Goal: Task Accomplishment & Management: Manage account settings

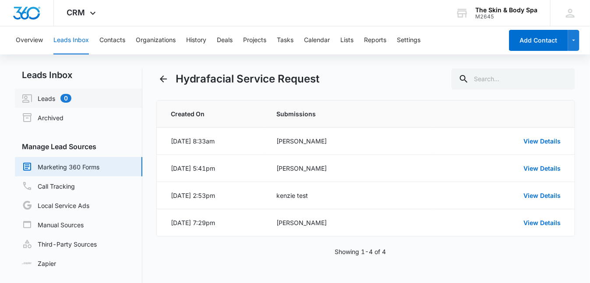
click at [46, 99] on link "Leads 0" at bounding box center [47, 98] width 50 height 11
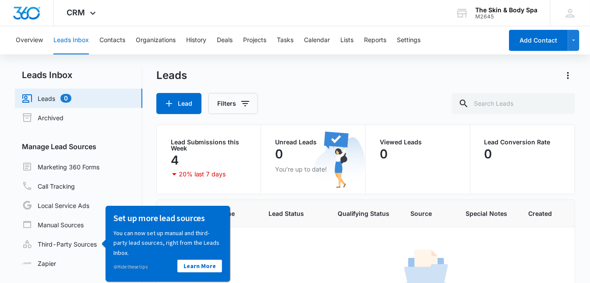
click at [58, 98] on link "Leads 0" at bounding box center [47, 98] width 50 height 11
click at [83, 167] on link "Marketing 360 Forms" at bounding box center [61, 166] width 78 height 11
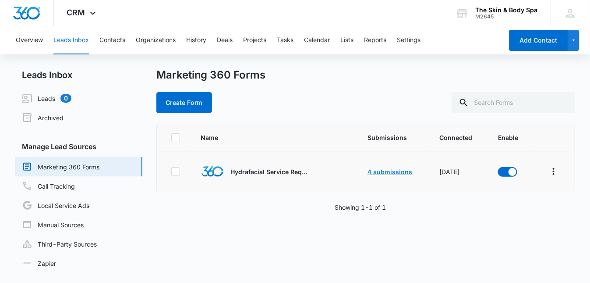
click at [390, 171] on link "4 submissions" at bounding box center [390, 171] width 45 height 7
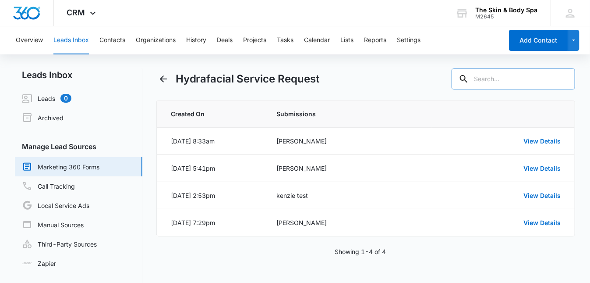
click at [539, 78] on input "text" at bounding box center [514, 78] width 124 height 21
type input "[PERSON_NAME]"
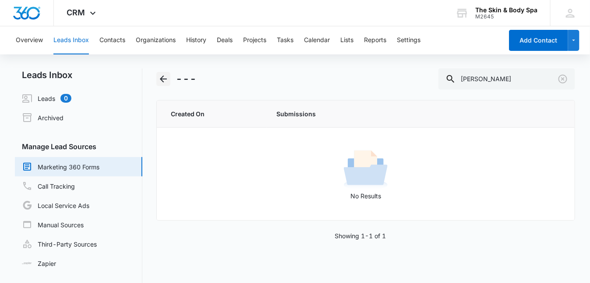
click at [163, 84] on button "Back" at bounding box center [163, 79] width 14 height 14
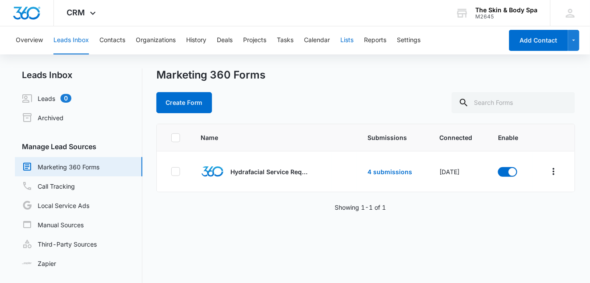
click at [346, 39] on button "Lists" at bounding box center [346, 40] width 13 height 28
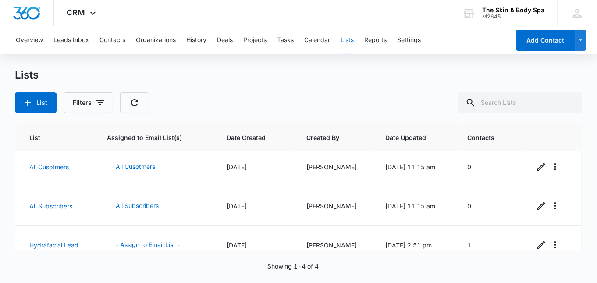
scroll to position [55, 0]
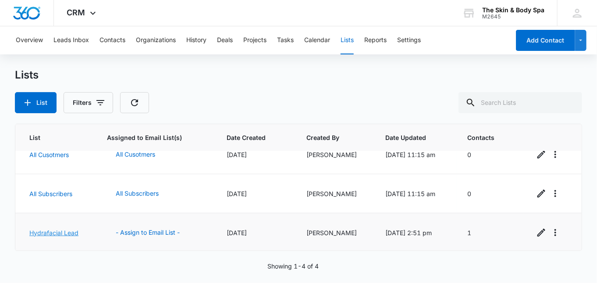
click at [74, 231] on link "Hydrafacial Lead" at bounding box center [53, 232] width 49 height 7
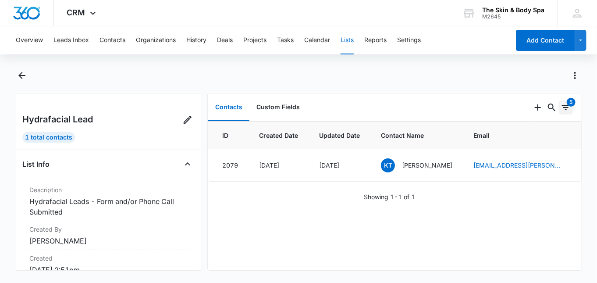
click at [562, 105] on icon "Filters" at bounding box center [566, 107] width 8 height 5
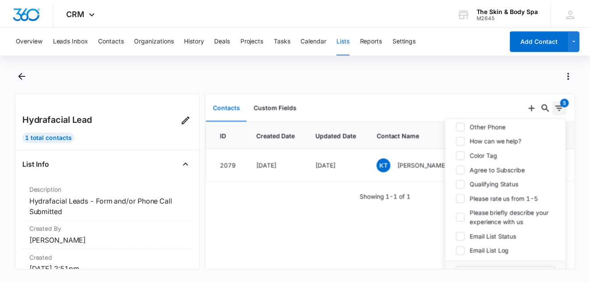
scroll to position [163, 0]
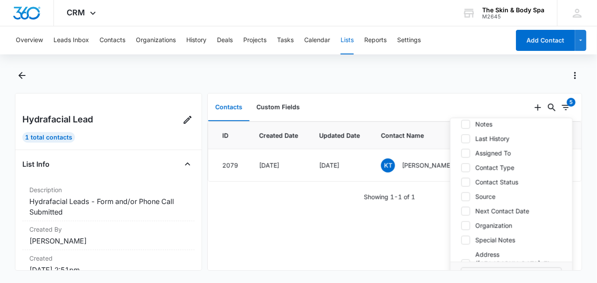
click at [519, 77] on div at bounding box center [308, 75] width 548 height 14
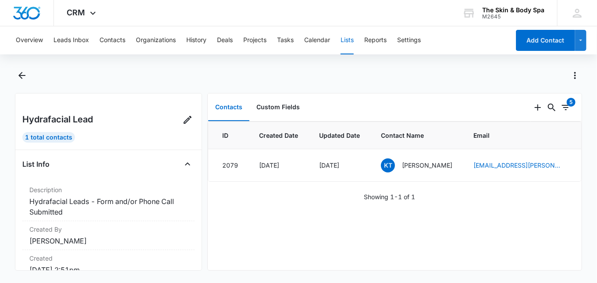
click at [542, 78] on div at bounding box center [308, 75] width 548 height 14
click at [74, 43] on button "Leads Inbox" at bounding box center [70, 40] width 35 height 28
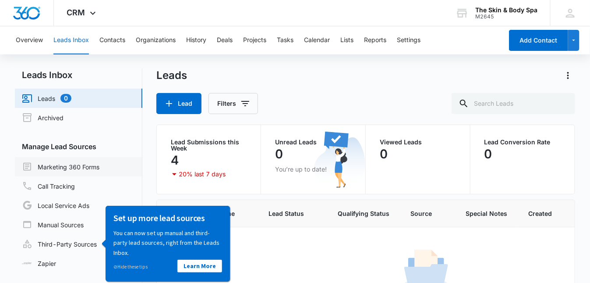
click at [81, 167] on link "Marketing 360 Forms" at bounding box center [61, 166] width 78 height 11
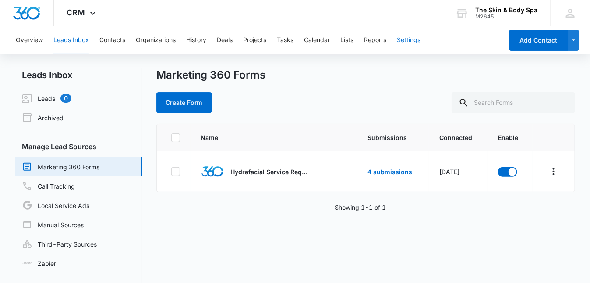
click at [405, 42] on button "Settings" at bounding box center [409, 40] width 24 height 28
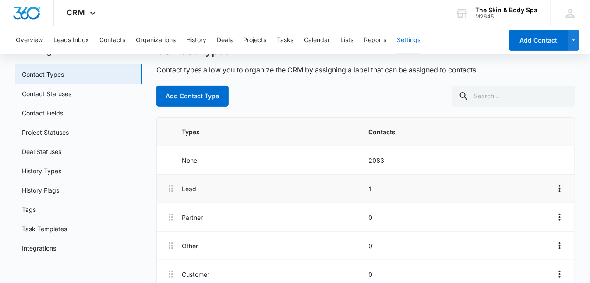
scroll to position [58, 0]
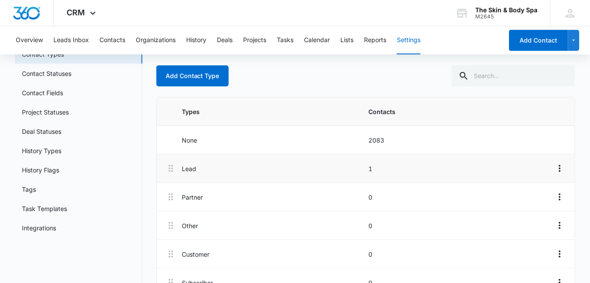
click at [301, 170] on p "Lead" at bounding box center [272, 168] width 181 height 9
click at [371, 168] on p "1" at bounding box center [458, 168] width 181 height 9
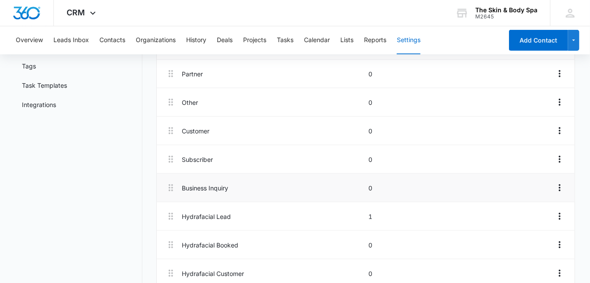
scroll to position [196, 0]
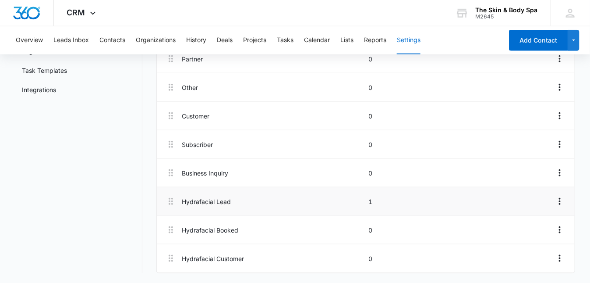
click at [316, 191] on li "Hydrafacial Lead 1" at bounding box center [366, 201] width 418 height 28
click at [558, 201] on icon "Overflow Menu" at bounding box center [560, 201] width 11 height 11
click at [524, 201] on p "1" at bounding box center [458, 201] width 181 height 9
click at [274, 204] on p "Hydrafacial Lead" at bounding box center [272, 201] width 181 height 9
click at [567, 198] on li "Hydrafacial Lead 1" at bounding box center [366, 201] width 418 height 28
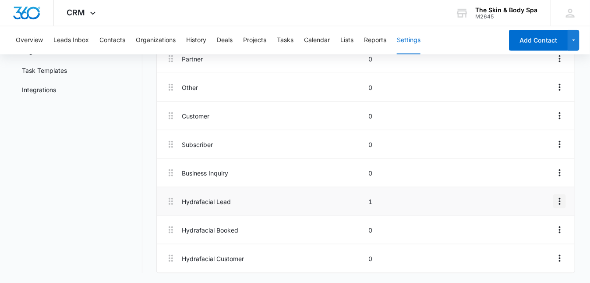
click at [561, 199] on icon "Overflow Menu" at bounding box center [560, 201] width 11 height 11
click at [311, 228] on p "Hydrafacial Booked" at bounding box center [272, 229] width 181 height 9
click at [563, 230] on icon "Overflow Menu" at bounding box center [560, 229] width 11 height 11
click at [543, 251] on div "Edit" at bounding box center [536, 254] width 18 height 6
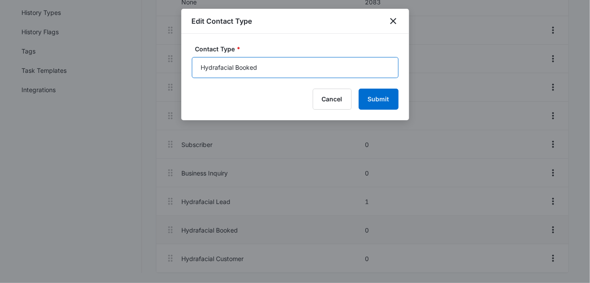
click at [256, 69] on input "Hydrafacial Booked" at bounding box center [295, 67] width 207 height 21
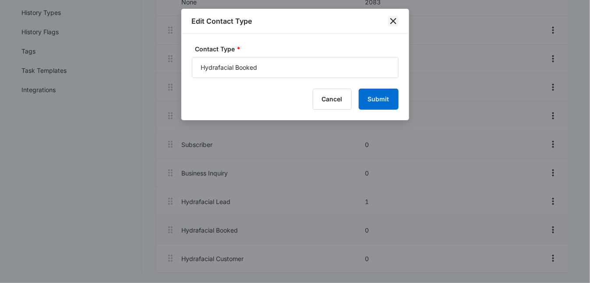
click at [395, 22] on icon "close" at bounding box center [393, 21] width 11 height 11
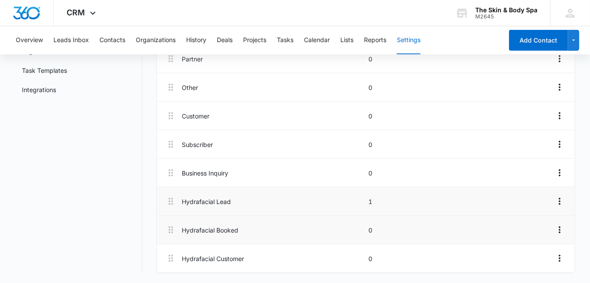
click at [246, 200] on p "Hydrafacial Lead" at bounding box center [272, 201] width 181 height 9
click at [239, 198] on p "Hydrafacial Lead" at bounding box center [272, 201] width 181 height 9
click at [173, 205] on icon at bounding box center [171, 201] width 11 height 11
drag, startPoint x: 173, startPoint y: 205, endPoint x: 375, endPoint y: 200, distance: 202.5
click at [375, 200] on p "1" at bounding box center [458, 201] width 181 height 9
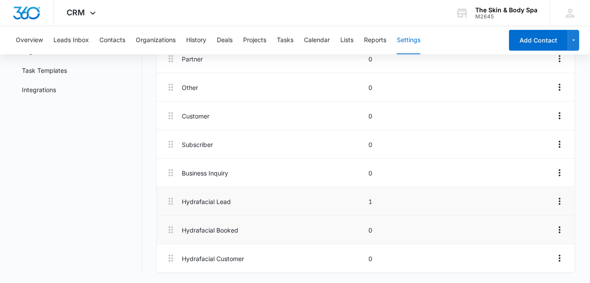
click at [375, 200] on p "1" at bounding box center [458, 201] width 181 height 9
click at [565, 202] on icon "Overflow Menu" at bounding box center [560, 201] width 11 height 11
click at [491, 206] on li "Hydrafacial Lead 1 Edit Delete" at bounding box center [366, 201] width 418 height 28
click at [234, 204] on p "Hydrafacial Lead" at bounding box center [272, 201] width 181 height 9
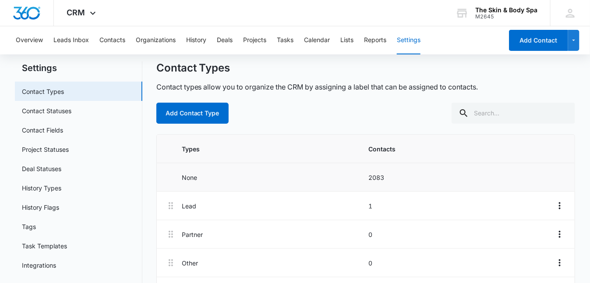
click at [352, 181] on div "None 2083" at bounding box center [366, 177] width 368 height 14
click at [350, 179] on p "None" at bounding box center [272, 177] width 181 height 9
click at [350, 204] on p "Lead" at bounding box center [272, 205] width 181 height 9
click at [359, 205] on p "Lead" at bounding box center [272, 205] width 181 height 9
click at [85, 40] on button "Leads Inbox" at bounding box center [70, 40] width 35 height 28
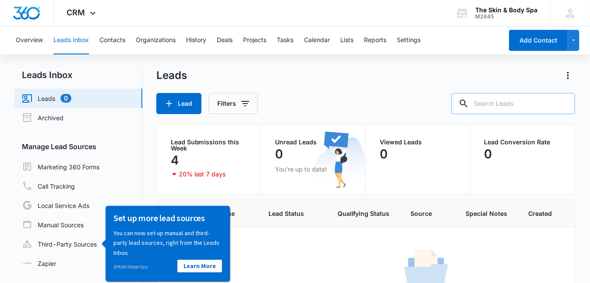
click at [503, 104] on input "text" at bounding box center [514, 103] width 124 height 21
type input "courtni"
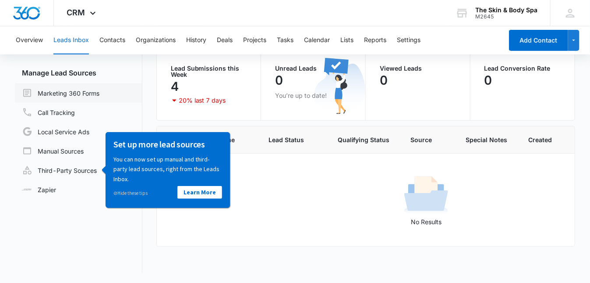
click at [72, 95] on link "Marketing 360 Forms" at bounding box center [61, 93] width 78 height 11
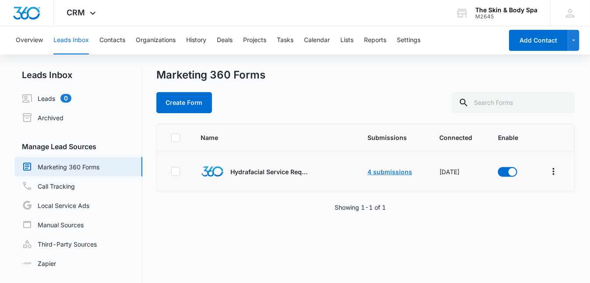
click at [389, 171] on link "4 submissions" at bounding box center [390, 171] width 45 height 7
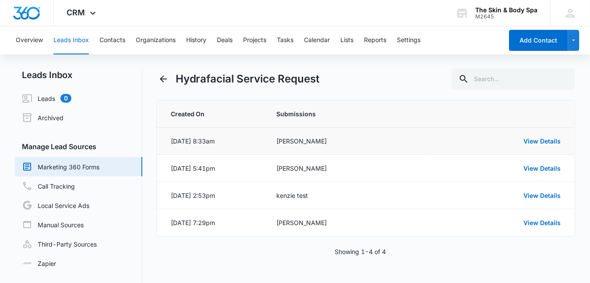
click at [330, 139] on div "Courtni Dutil" at bounding box center [349, 140] width 145 height 9
click at [283, 138] on div "Courtni Dutil" at bounding box center [349, 140] width 145 height 9
click at [215, 138] on div "Oct 13, 2025 at 8:33am" at bounding box center [193, 140] width 44 height 9
click at [530, 138] on link "View Details" at bounding box center [542, 140] width 37 height 7
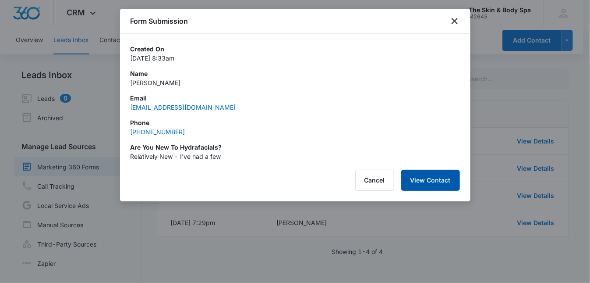
click at [405, 185] on button "View Contact" at bounding box center [430, 180] width 59 height 21
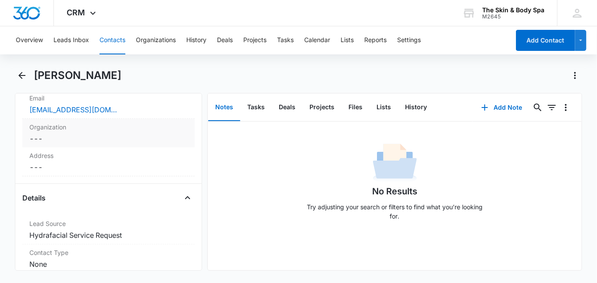
scroll to position [350, 0]
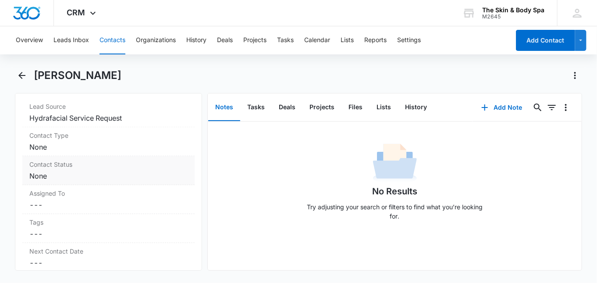
click at [74, 166] on label "Contact Status" at bounding box center [108, 163] width 158 height 9
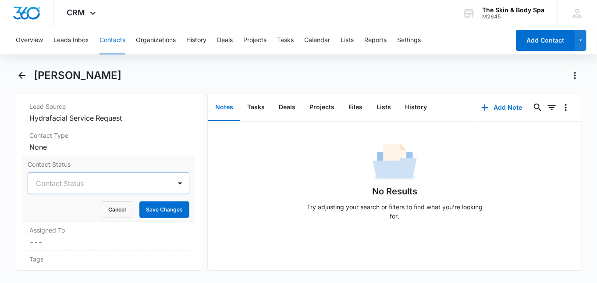
click at [58, 179] on div at bounding box center [98, 183] width 124 height 12
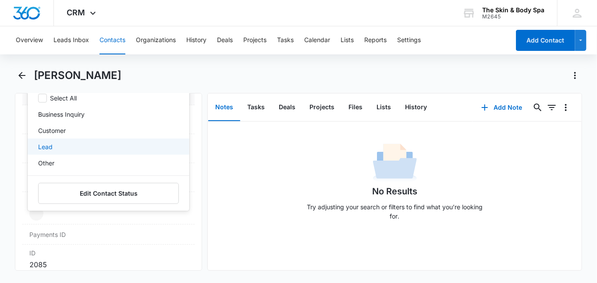
scroll to position [17, 0]
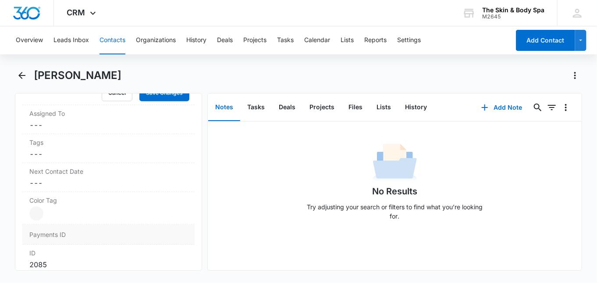
click at [120, 234] on dd at bounding box center [132, 234] width 112 height 9
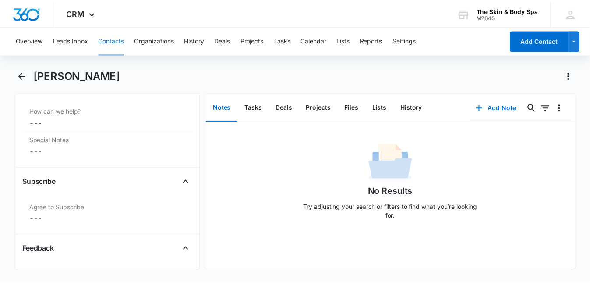
scroll to position [757, 0]
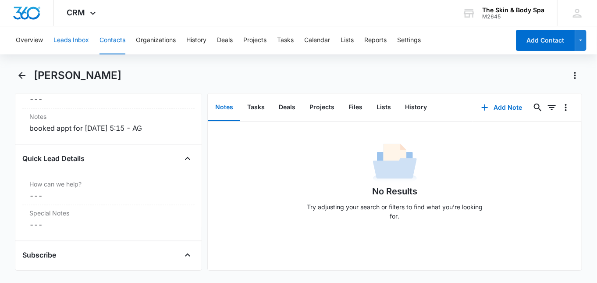
click at [84, 43] on button "Leads Inbox" at bounding box center [70, 40] width 35 height 28
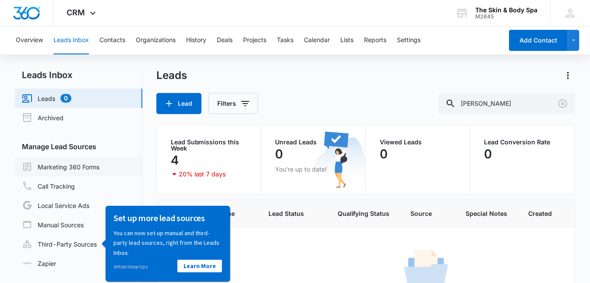
click at [88, 169] on link "Marketing 360 Forms" at bounding box center [61, 166] width 78 height 11
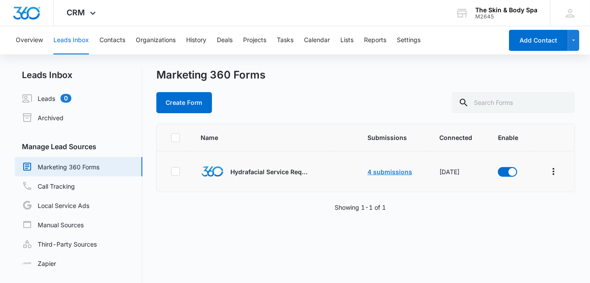
click at [389, 168] on link "4 submissions" at bounding box center [390, 171] width 45 height 7
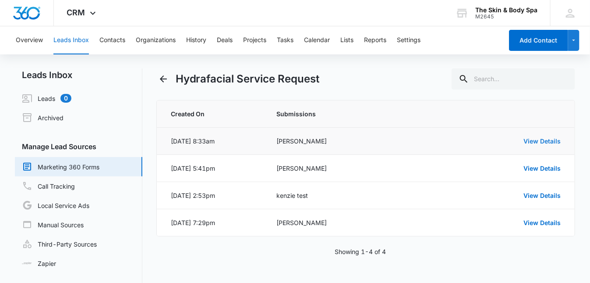
click at [546, 138] on link "View Details" at bounding box center [542, 140] width 37 height 7
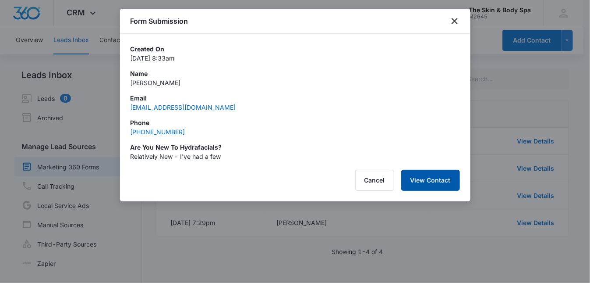
click at [430, 180] on button "View Contact" at bounding box center [430, 180] width 59 height 21
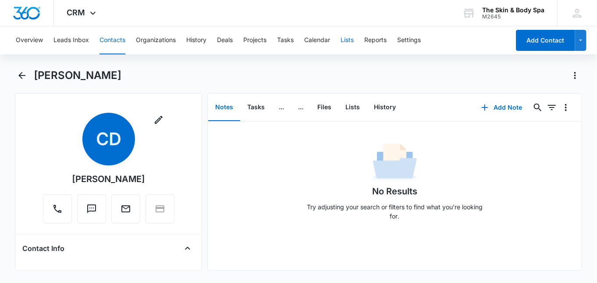
click at [354, 40] on button "Lists" at bounding box center [346, 40] width 13 height 28
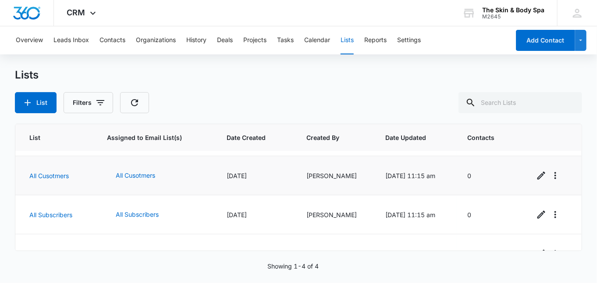
scroll to position [55, 0]
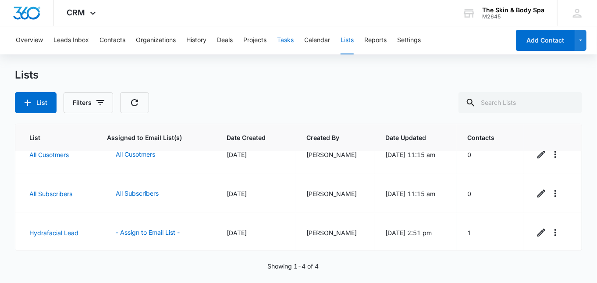
click at [287, 42] on button "Tasks" at bounding box center [285, 40] width 17 height 28
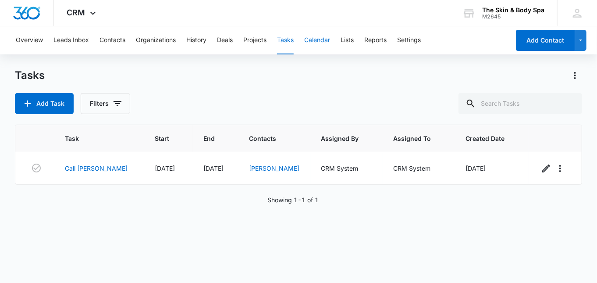
click at [314, 40] on button "Calendar" at bounding box center [317, 40] width 26 height 28
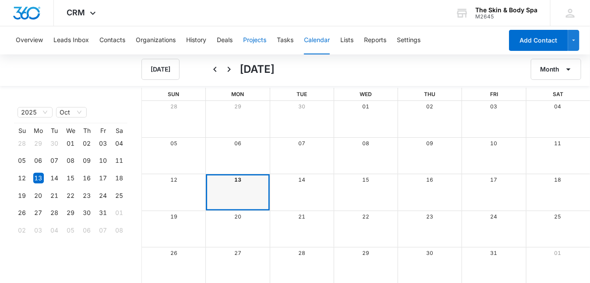
click at [261, 45] on button "Projects" at bounding box center [254, 40] width 23 height 28
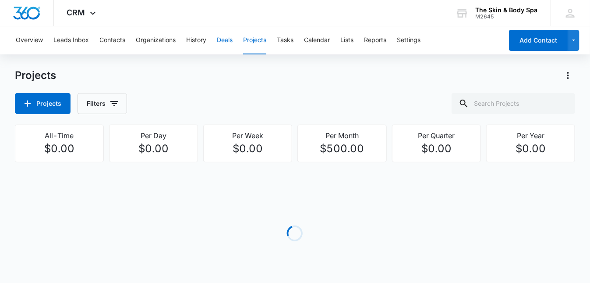
click at [227, 43] on button "Deals" at bounding box center [225, 40] width 16 height 28
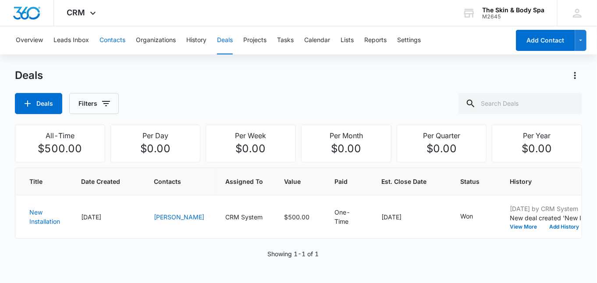
click at [115, 38] on button "Contacts" at bounding box center [112, 40] width 26 height 28
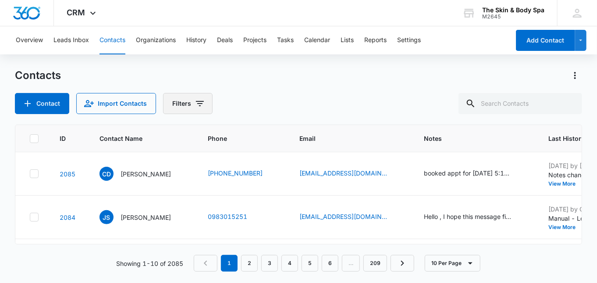
click at [180, 101] on button "Filters" at bounding box center [188, 103] width 50 height 21
click at [230, 106] on div "Contact Import Contacts Filters" at bounding box center [298, 103] width 567 height 21
click at [354, 36] on button "Lists" at bounding box center [346, 40] width 13 height 28
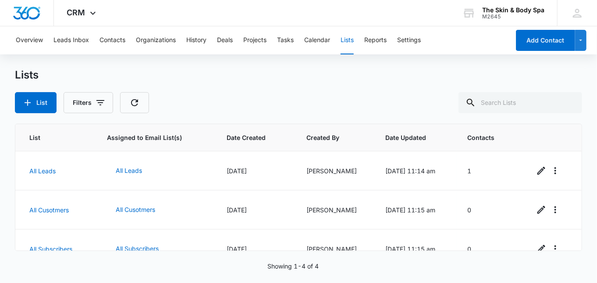
scroll to position [55, 0]
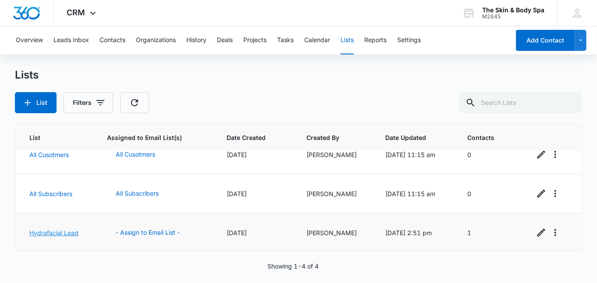
click at [70, 230] on link "Hydrafacial Lead" at bounding box center [53, 232] width 49 height 7
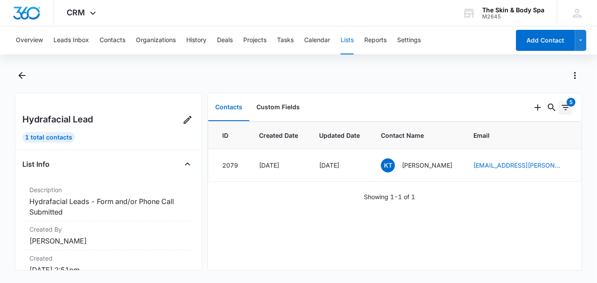
click at [560, 103] on icon "Filters" at bounding box center [565, 107] width 11 height 11
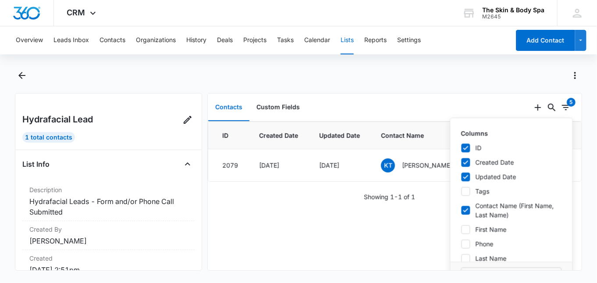
click at [468, 78] on div at bounding box center [308, 75] width 548 height 14
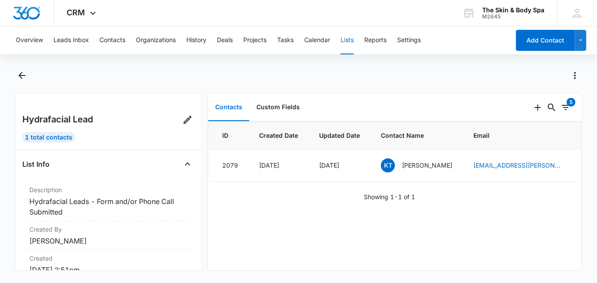
click at [196, 81] on div at bounding box center [308, 75] width 548 height 14
click at [111, 41] on button "Contacts" at bounding box center [112, 40] width 26 height 28
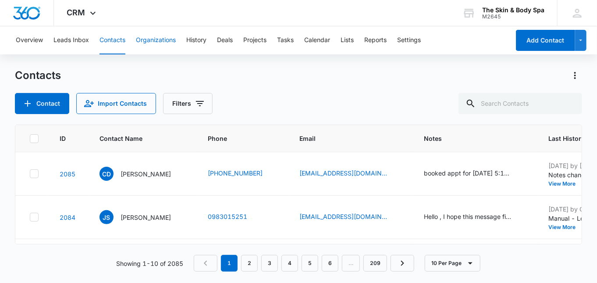
click at [144, 42] on button "Organizations" at bounding box center [156, 40] width 40 height 28
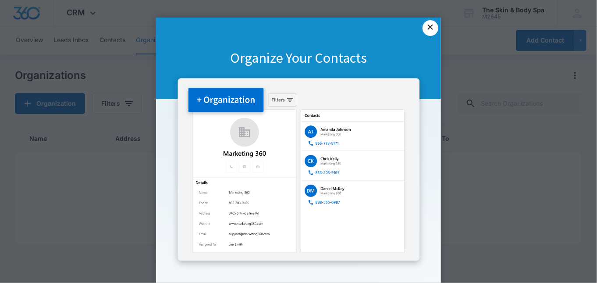
click at [422, 29] on link "×" at bounding box center [430, 28] width 16 height 16
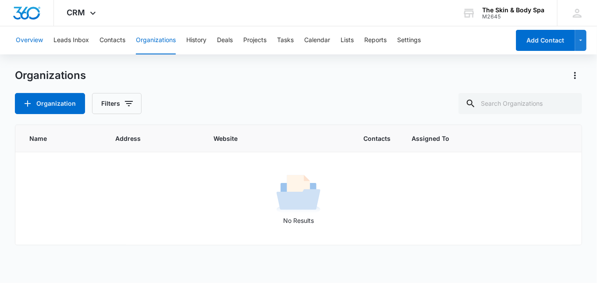
click at [28, 40] on button "Overview" at bounding box center [29, 40] width 27 height 28
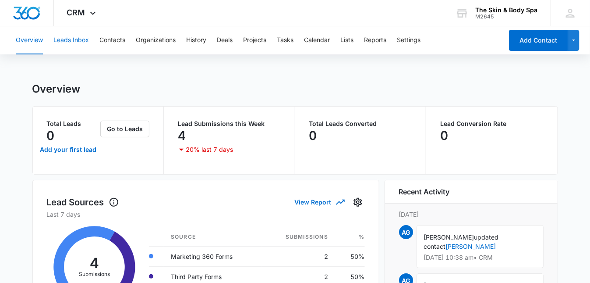
click at [74, 41] on button "Leads Inbox" at bounding box center [70, 40] width 35 height 28
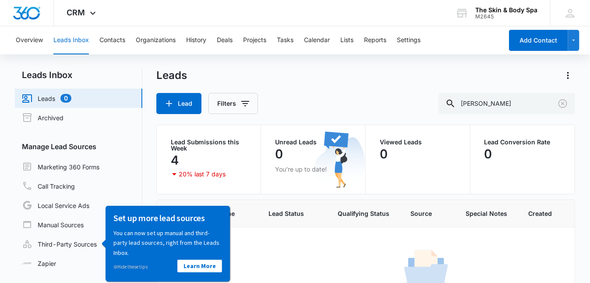
click at [43, 97] on link "Leads 0" at bounding box center [47, 98] width 50 height 11
click at [293, 139] on p "Unread Leads" at bounding box center [313, 142] width 76 height 6
click at [206, 143] on p "Lead Submissions this Week" at bounding box center [209, 145] width 76 height 12
click at [565, 104] on icon "Clear" at bounding box center [563, 103] width 11 height 11
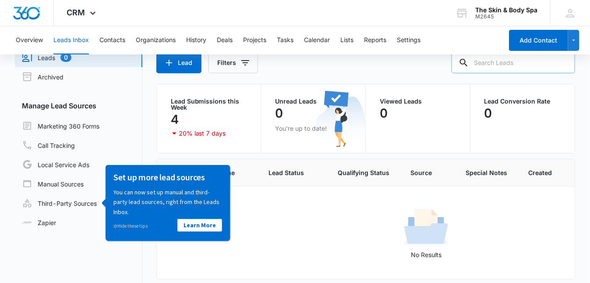
scroll to position [74, 0]
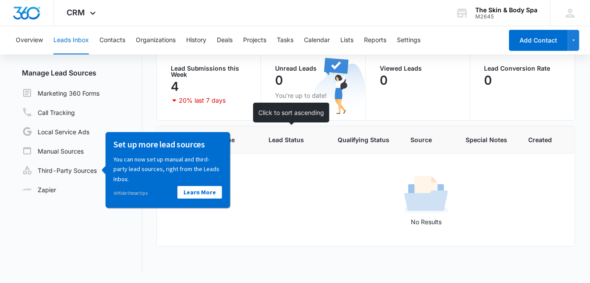
click at [294, 143] on th "Lead Status" at bounding box center [292, 139] width 69 height 27
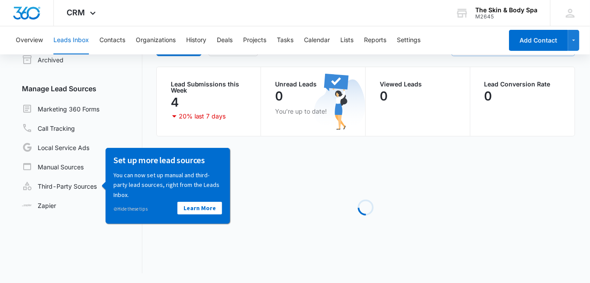
scroll to position [11, 0]
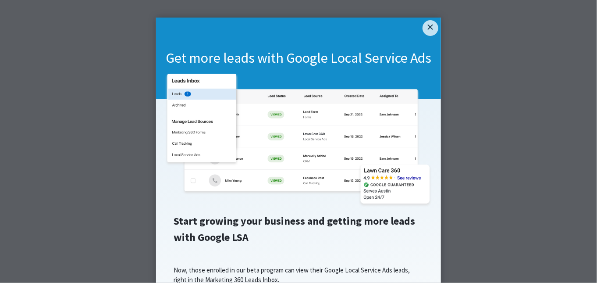
drag, startPoint x: 420, startPoint y: 29, endPoint x: 425, endPoint y: 41, distance: 12.8
click at [422, 29] on link "×" at bounding box center [430, 28] width 16 height 16
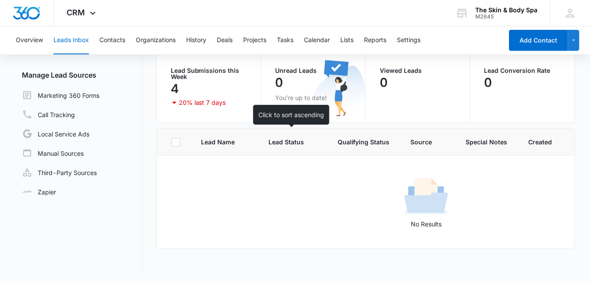
scroll to position [74, 0]
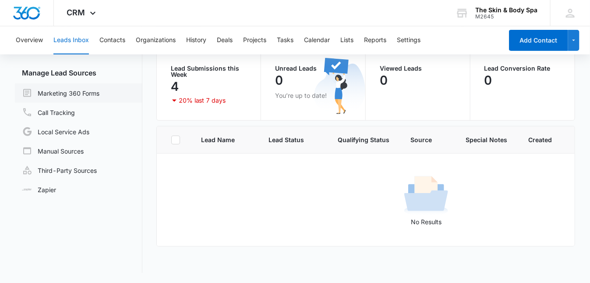
click at [88, 93] on link "Marketing 360 Forms" at bounding box center [61, 93] width 78 height 11
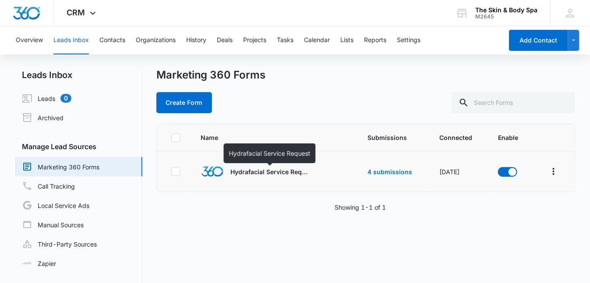
click at [248, 173] on p "Hydrafacial Service Request" at bounding box center [270, 171] width 79 height 9
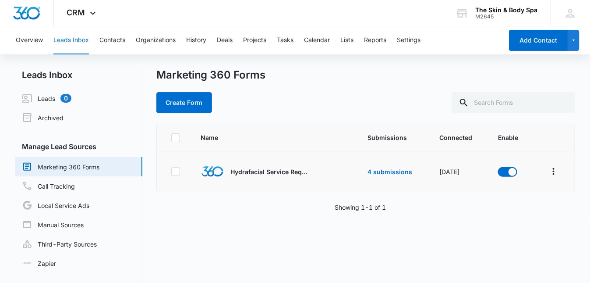
click at [203, 174] on img at bounding box center [212, 171] width 23 height 11
click at [398, 170] on link "4 submissions" at bounding box center [390, 171] width 45 height 7
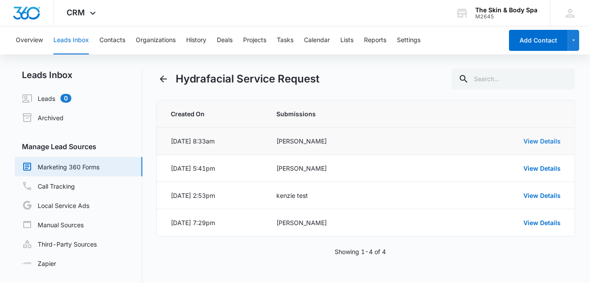
click at [528, 143] on link "View Details" at bounding box center [542, 140] width 37 height 7
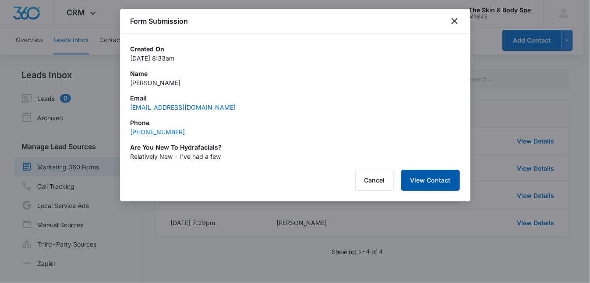
click at [432, 184] on button "View Contact" at bounding box center [430, 180] width 59 height 21
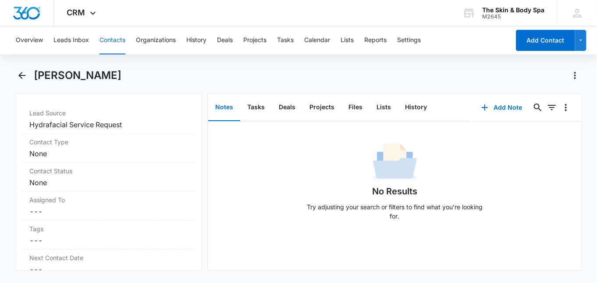
scroll to position [350, 0]
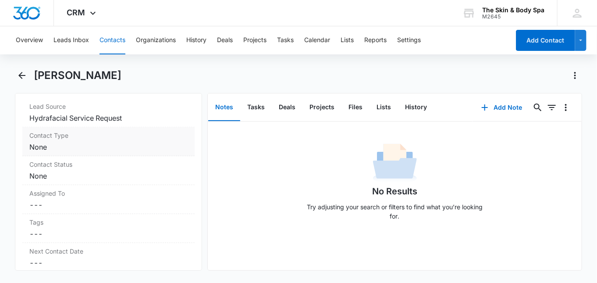
click at [83, 142] on dd "Cancel Save Changes None" at bounding box center [108, 147] width 158 height 11
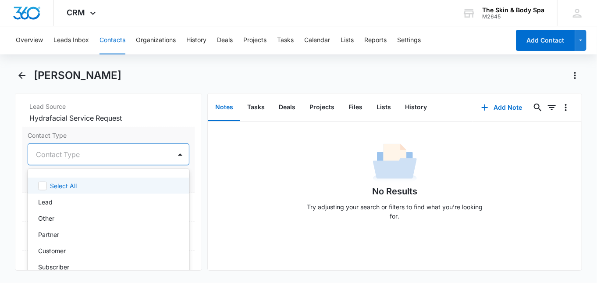
click at [103, 155] on div at bounding box center [98, 154] width 124 height 12
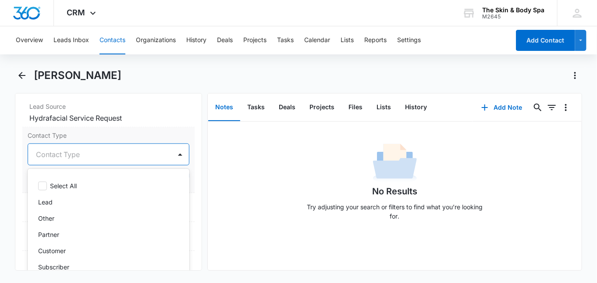
scroll to position [53, 0]
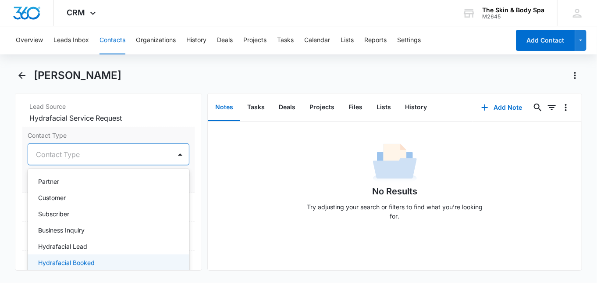
click at [154, 258] on div "Hydrafacial Booked" at bounding box center [107, 262] width 139 height 9
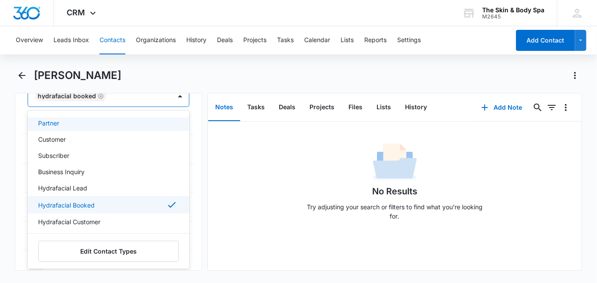
scroll to position [467, 0]
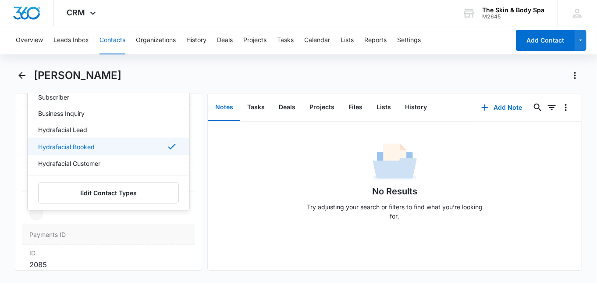
click at [140, 224] on div "Payments ID" at bounding box center [108, 234] width 172 height 20
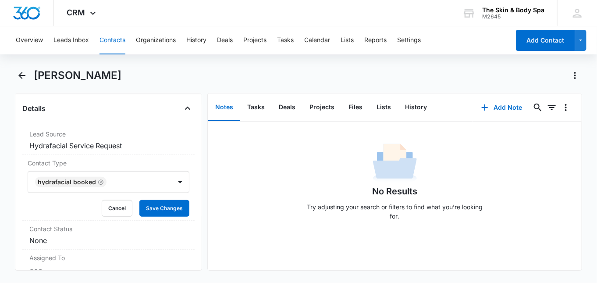
scroll to position [292, 0]
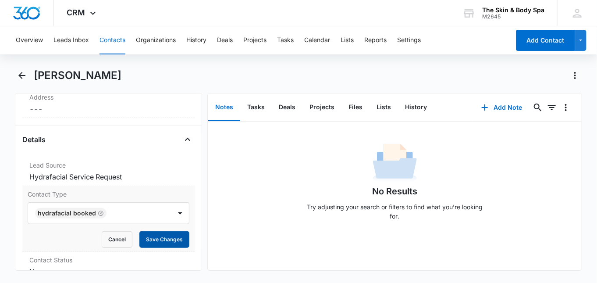
click at [162, 235] on button "Save Changes" at bounding box center [164, 239] width 50 height 17
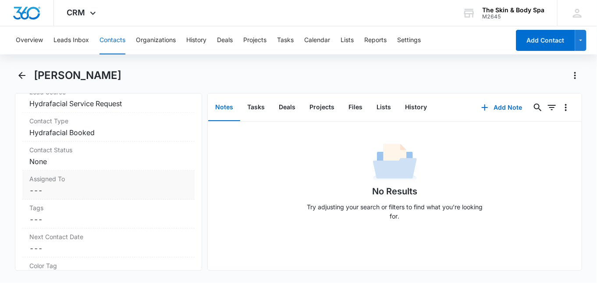
scroll to position [350, 0]
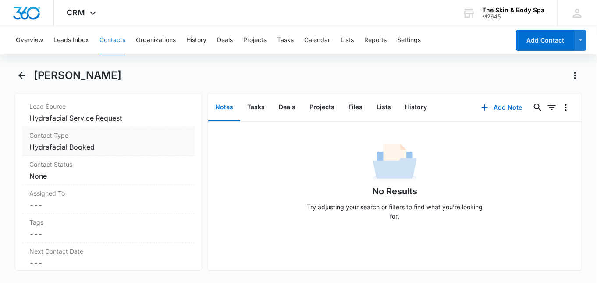
click at [111, 142] on dd "Cancel Save Changes Hydrafacial Booked" at bounding box center [108, 147] width 158 height 11
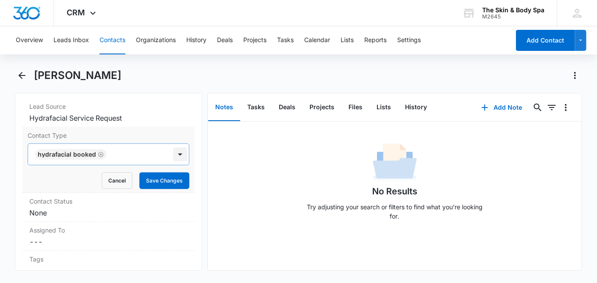
click at [175, 152] on div at bounding box center [180, 154] width 14 height 14
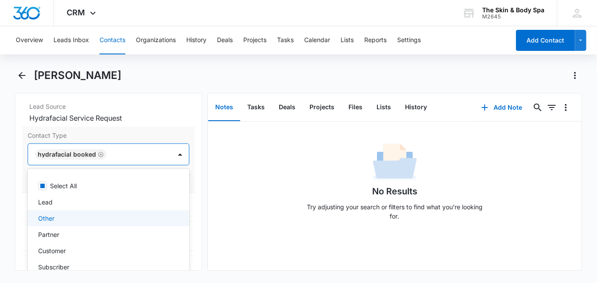
scroll to position [54, 0]
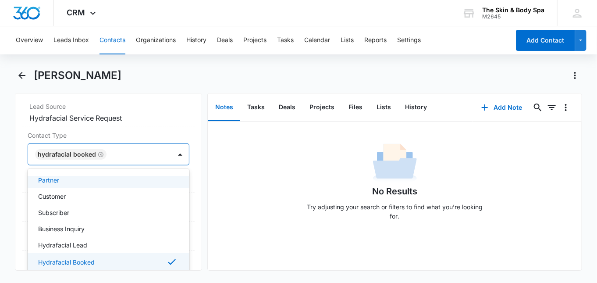
click at [166, 78] on div "Courtni Dutil" at bounding box center [308, 75] width 548 height 14
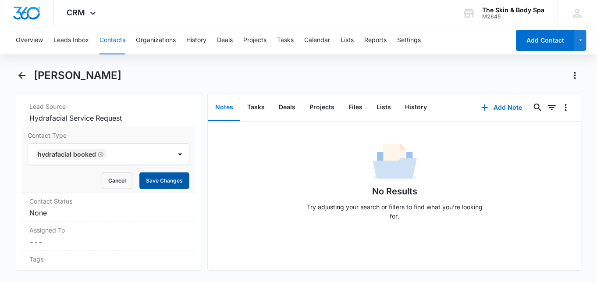
click at [163, 182] on button "Save Changes" at bounding box center [164, 180] width 50 height 17
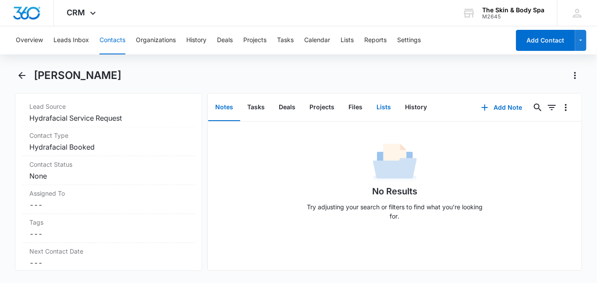
click at [381, 106] on button "Lists" at bounding box center [383, 107] width 28 height 27
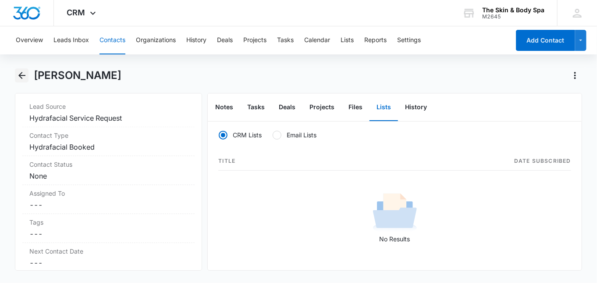
click at [23, 78] on icon "Back" at bounding box center [22, 75] width 11 height 11
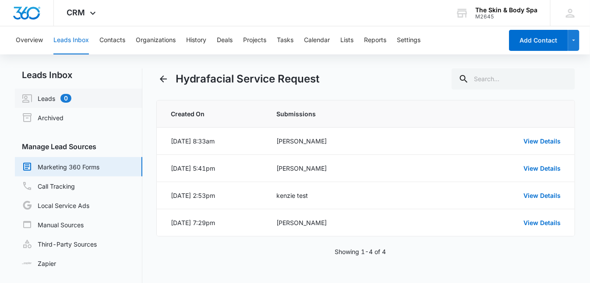
click at [46, 101] on link "Leads 0" at bounding box center [47, 98] width 50 height 11
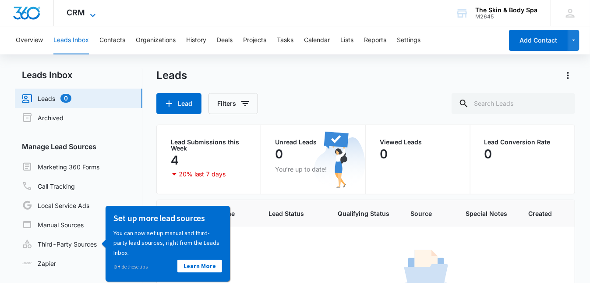
click at [94, 13] on icon at bounding box center [93, 15] width 11 height 11
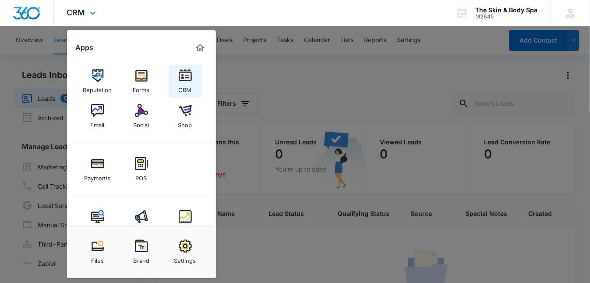
click at [185, 76] on img at bounding box center [185, 75] width 13 height 13
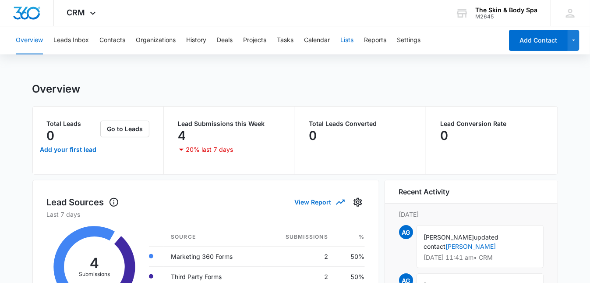
click at [350, 39] on button "Lists" at bounding box center [346, 40] width 13 height 28
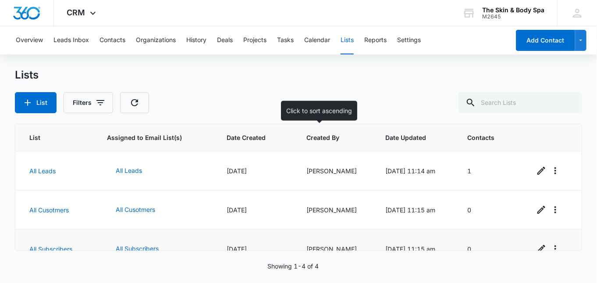
scroll to position [55, 0]
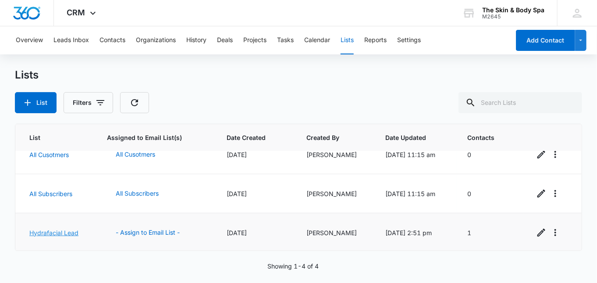
click at [49, 231] on link "Hydrafacial Lead" at bounding box center [53, 232] width 49 height 7
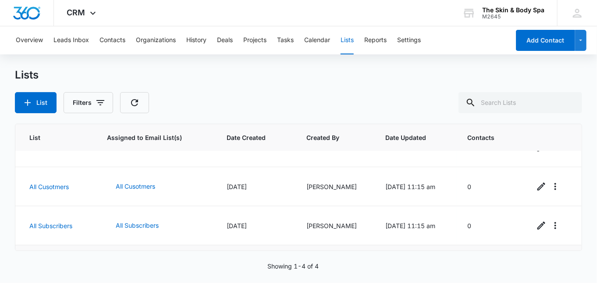
scroll to position [55, 0]
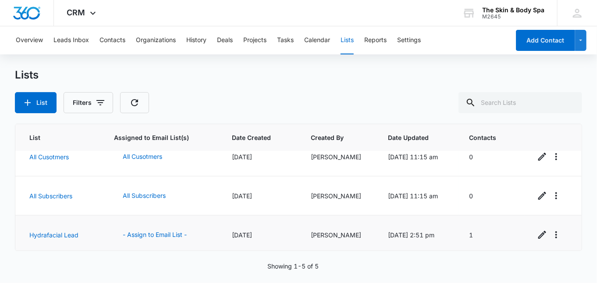
scroll to position [94, 0]
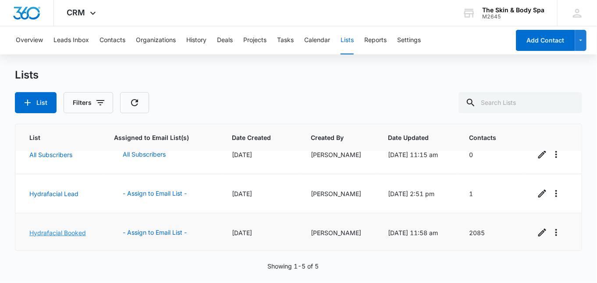
click at [70, 233] on link "Hydrafacial Booked" at bounding box center [57, 232] width 57 height 7
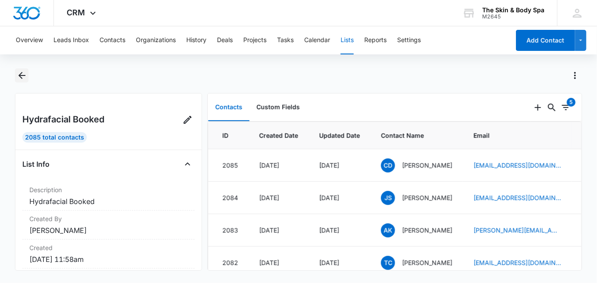
click at [21, 75] on icon "Back" at bounding box center [21, 75] width 7 height 7
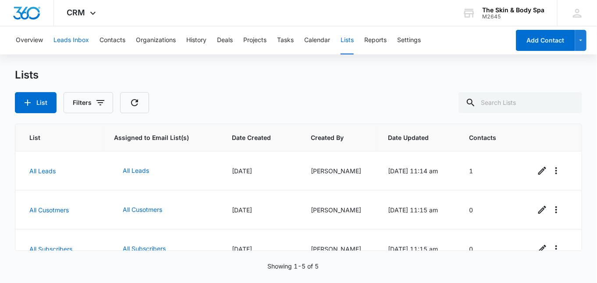
click at [85, 39] on button "Leads Inbox" at bounding box center [70, 40] width 35 height 28
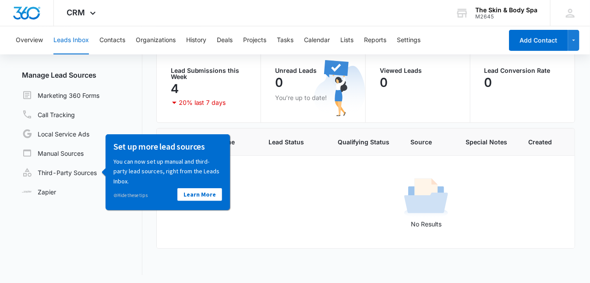
scroll to position [74, 0]
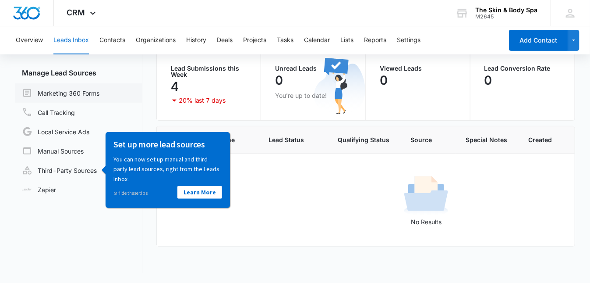
click at [88, 95] on link "Marketing 360 Forms" at bounding box center [61, 93] width 78 height 11
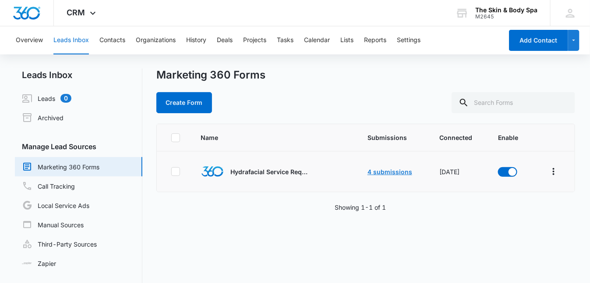
click at [381, 170] on link "4 submissions" at bounding box center [390, 171] width 45 height 7
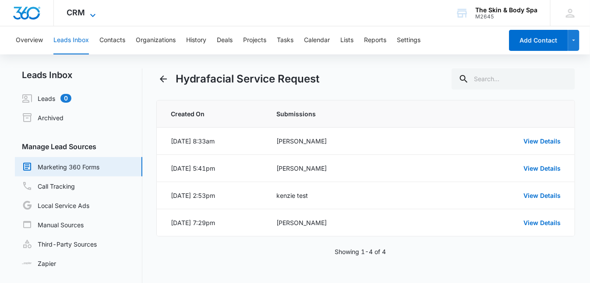
click at [91, 13] on icon at bounding box center [93, 15] width 11 height 11
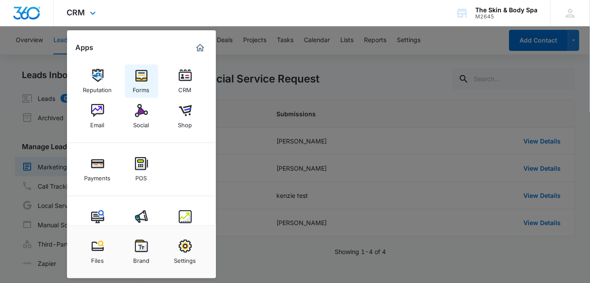
click at [140, 78] on img at bounding box center [141, 75] width 13 height 13
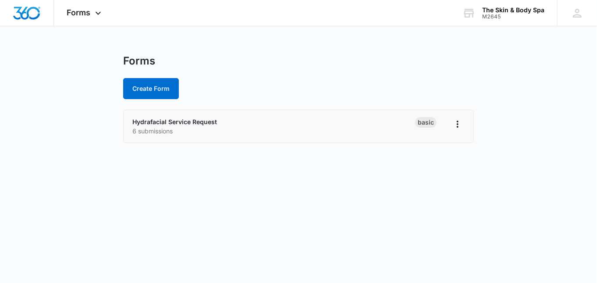
click at [164, 130] on p "6 submissions" at bounding box center [273, 130] width 283 height 9
click at [205, 120] on link "Hydrafacial Service Request" at bounding box center [174, 121] width 85 height 7
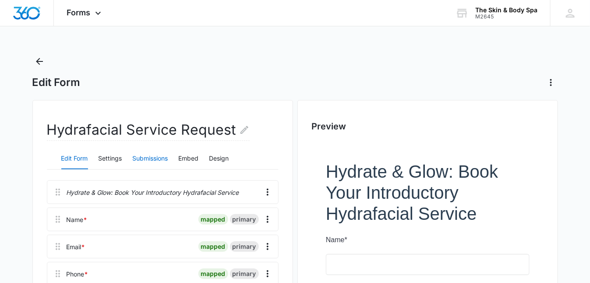
click at [150, 156] on button "Submissions" at bounding box center [150, 158] width 35 height 21
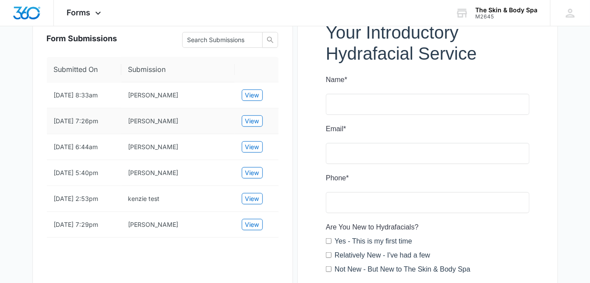
scroll to position [175, 0]
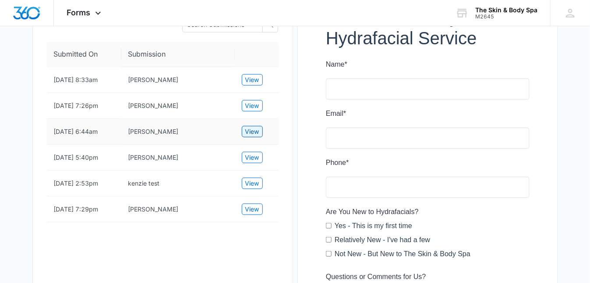
click at [249, 136] on span "View" at bounding box center [252, 132] width 14 height 10
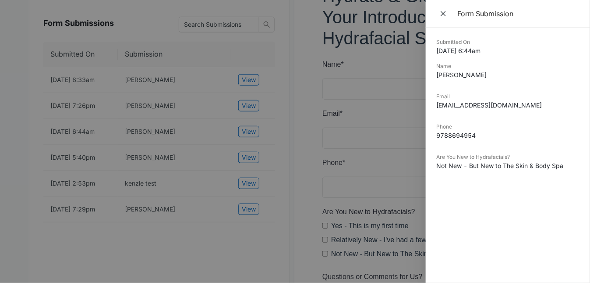
click at [248, 110] on div at bounding box center [295, 141] width 590 height 283
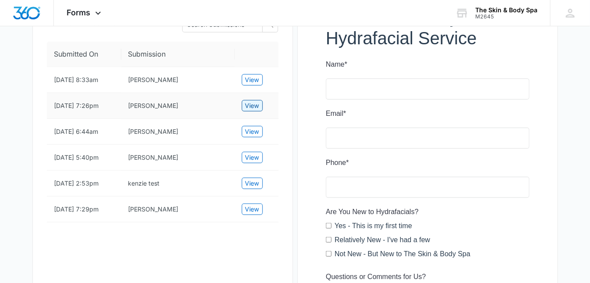
click at [248, 110] on span "View" at bounding box center [252, 106] width 14 height 10
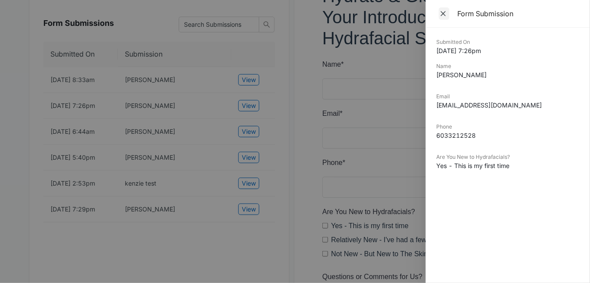
click at [446, 14] on icon "Close" at bounding box center [443, 13] width 9 height 9
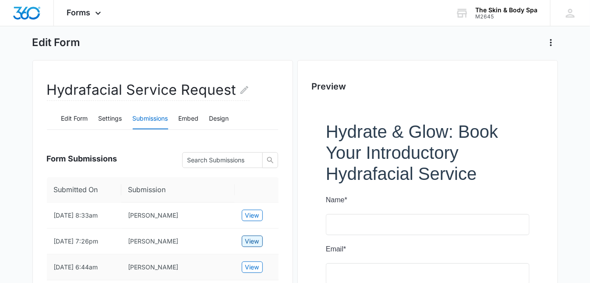
scroll to position [0, 0]
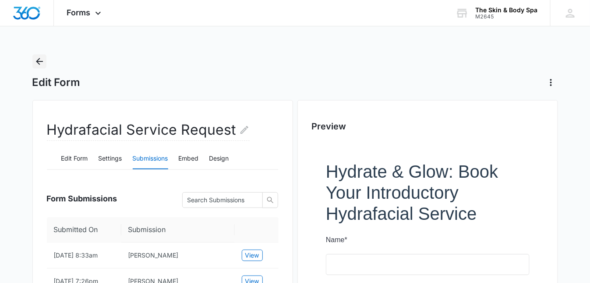
click at [35, 61] on icon "Back" at bounding box center [39, 61] width 11 height 11
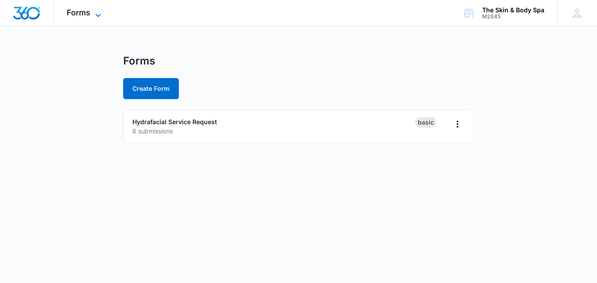
click at [80, 14] on span "Forms" at bounding box center [79, 12] width 24 height 9
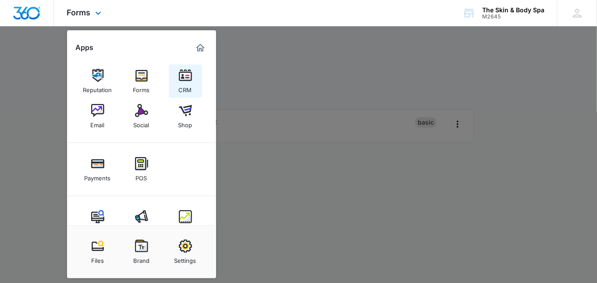
click at [179, 79] on img at bounding box center [185, 75] width 13 height 13
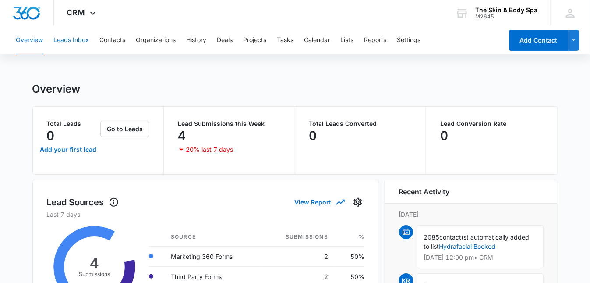
click at [69, 39] on button "Leads Inbox" at bounding box center [70, 40] width 35 height 28
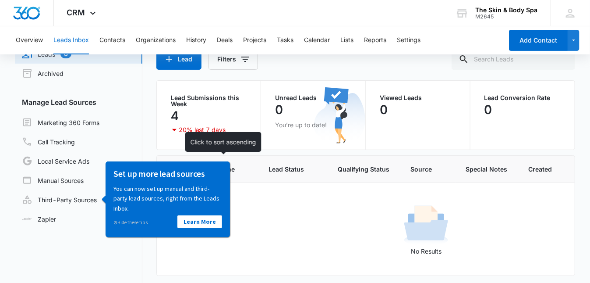
scroll to position [74, 0]
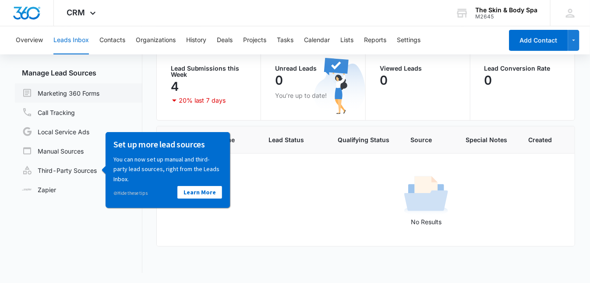
click at [89, 95] on link "Marketing 360 Forms" at bounding box center [61, 93] width 78 height 11
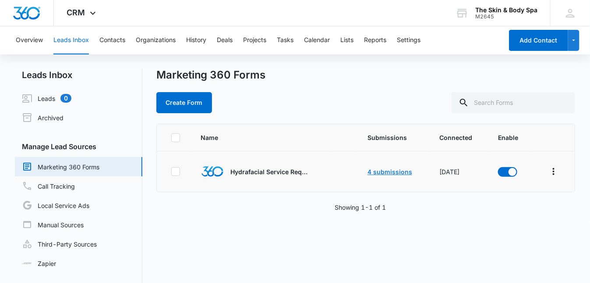
click at [395, 173] on link "4 submissions" at bounding box center [390, 171] width 45 height 7
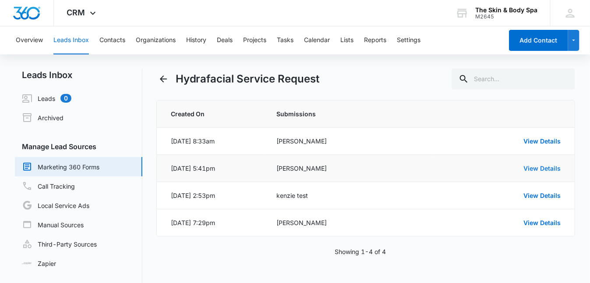
click at [534, 167] on link "View Details" at bounding box center [542, 167] width 37 height 7
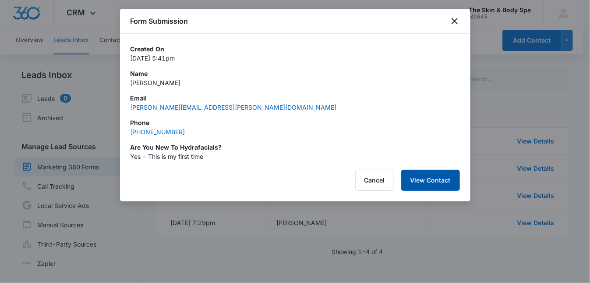
click at [439, 174] on button "View Contact" at bounding box center [430, 180] width 59 height 21
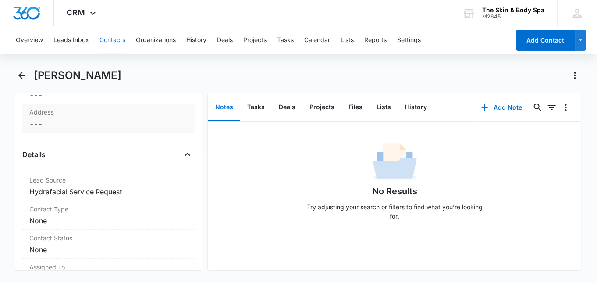
scroll to position [292, 0]
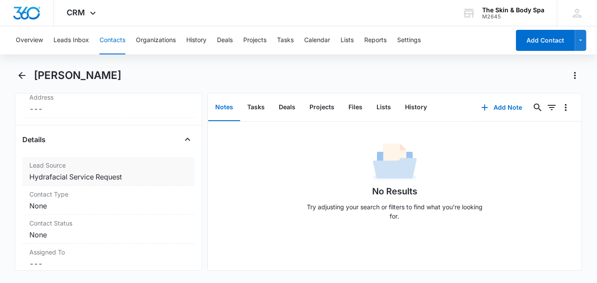
click at [71, 174] on dd "Cancel Save Changes Hydrafacial Service Request" at bounding box center [108, 176] width 158 height 11
click at [64, 205] on dd "Cancel Save Changes None" at bounding box center [108, 205] width 158 height 11
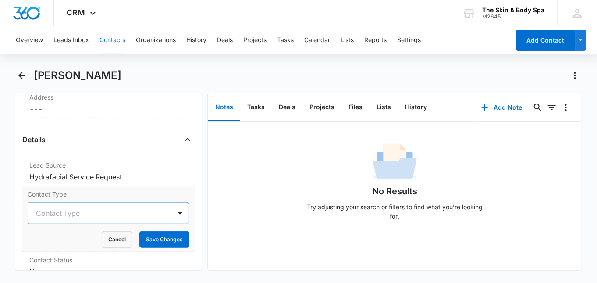
click at [67, 208] on div at bounding box center [98, 213] width 124 height 12
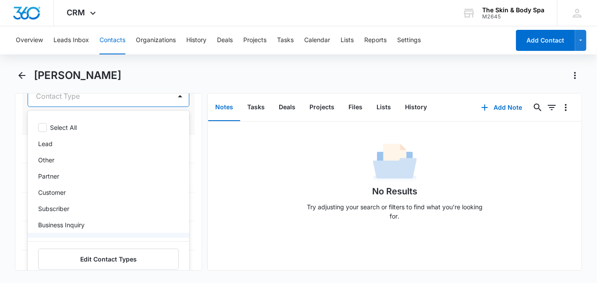
scroll to position [46, 0]
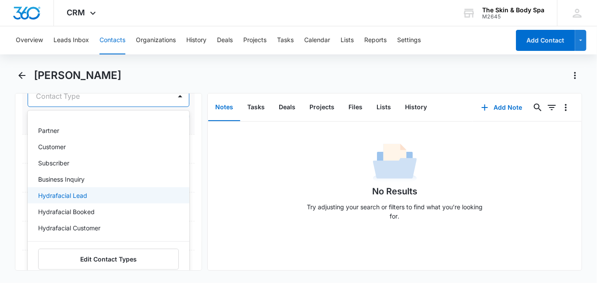
click at [90, 191] on div "Hydrafacial Lead" at bounding box center [107, 195] width 139 height 9
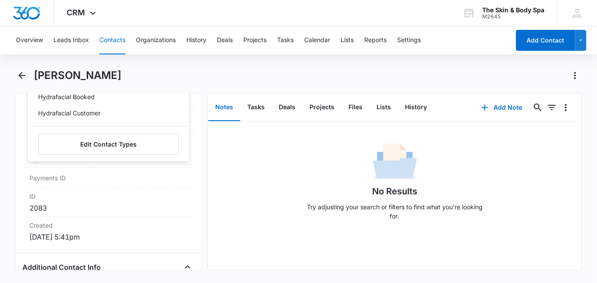
scroll to position [526, 0]
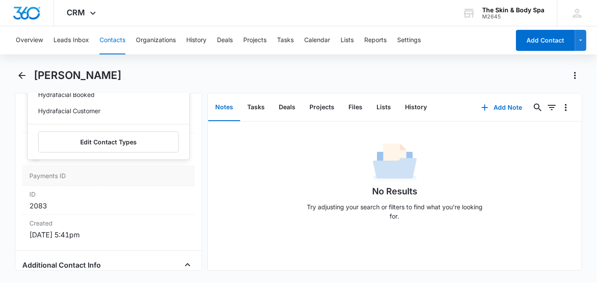
click at [180, 168] on div "Payments ID" at bounding box center [108, 176] width 172 height 20
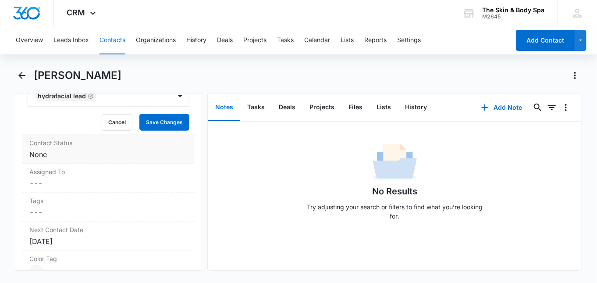
scroll to position [350, 0]
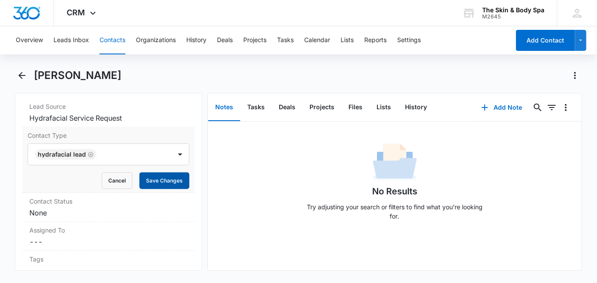
click at [164, 177] on button "Save Changes" at bounding box center [164, 180] width 50 height 17
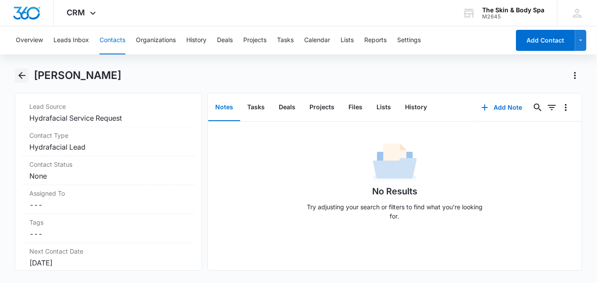
click at [17, 76] on icon "Back" at bounding box center [22, 75] width 11 height 11
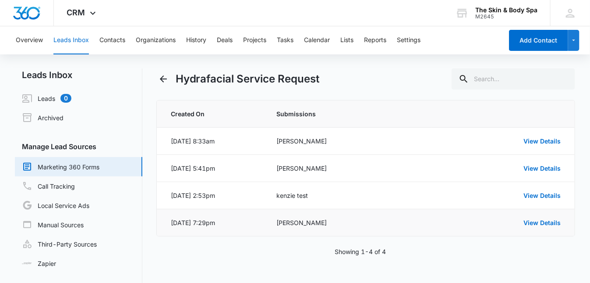
click at [315, 220] on div "serena nguyen" at bounding box center [349, 222] width 145 height 9
click at [532, 223] on link "View Details" at bounding box center [542, 222] width 37 height 7
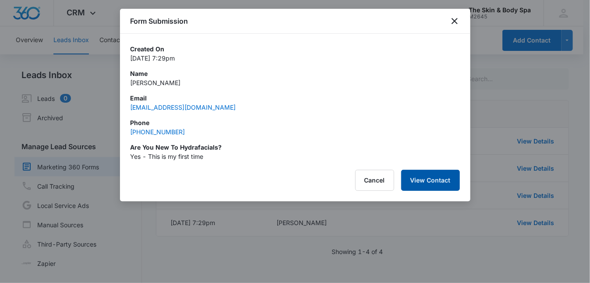
click at [446, 185] on button "View Contact" at bounding box center [430, 180] width 59 height 21
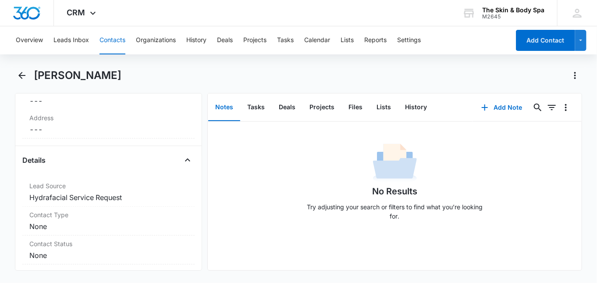
scroll to position [292, 0]
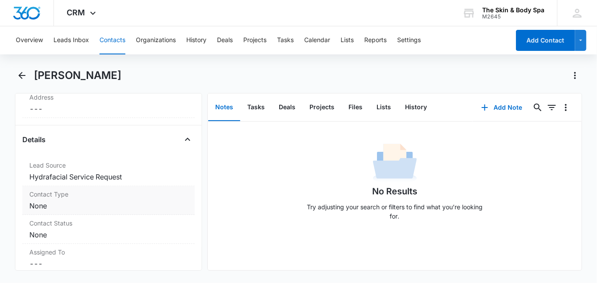
click at [74, 200] on dd "Cancel Save Changes None" at bounding box center [108, 205] width 158 height 11
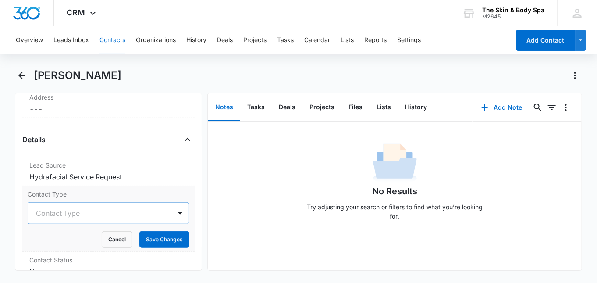
click at [134, 212] on div at bounding box center [98, 213] width 124 height 12
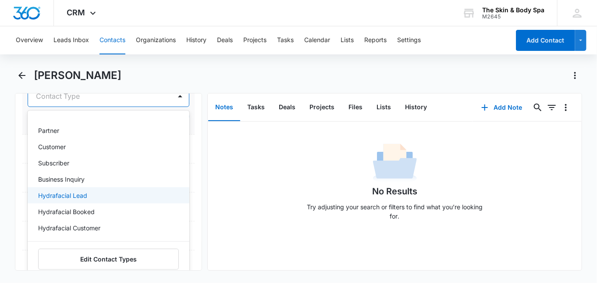
click at [88, 194] on div "Hydrafacial Lead" at bounding box center [107, 195] width 139 height 9
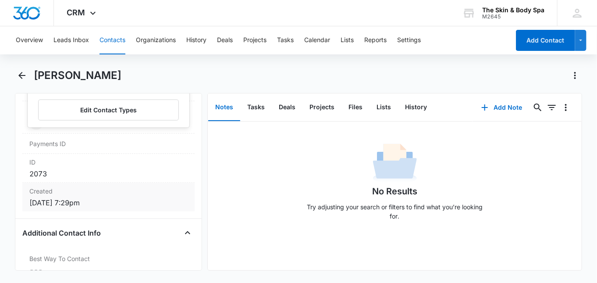
scroll to position [499, 0]
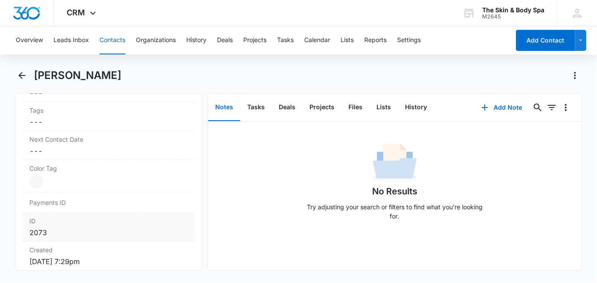
click at [149, 212] on div "ID 2073" at bounding box center [108, 226] width 172 height 29
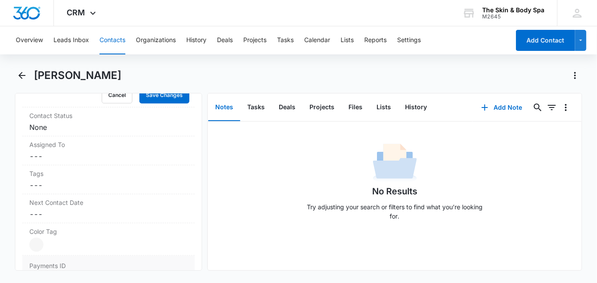
scroll to position [382, 0]
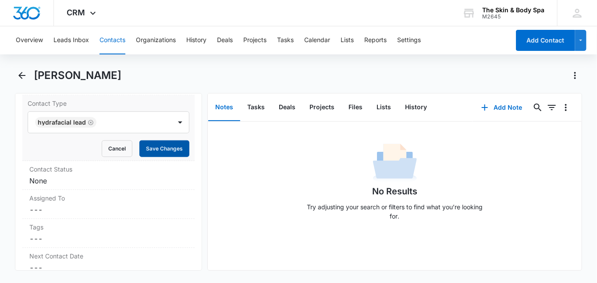
click at [164, 149] on button "Save Changes" at bounding box center [164, 148] width 50 height 17
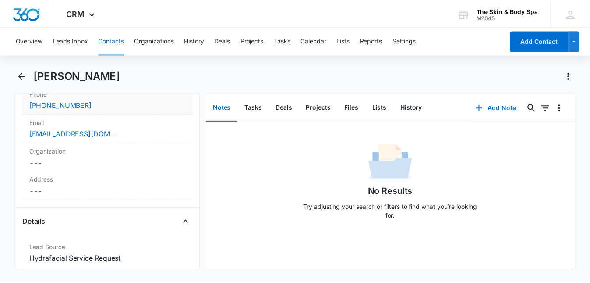
scroll to position [149, 0]
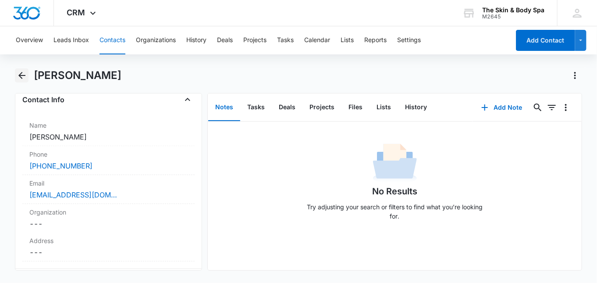
click at [20, 78] on icon "Back" at bounding box center [22, 75] width 11 height 11
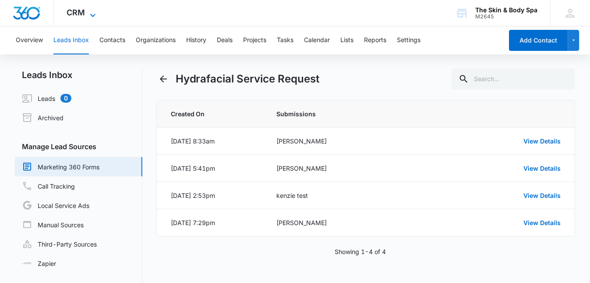
click at [78, 11] on span "CRM" at bounding box center [76, 12] width 18 height 9
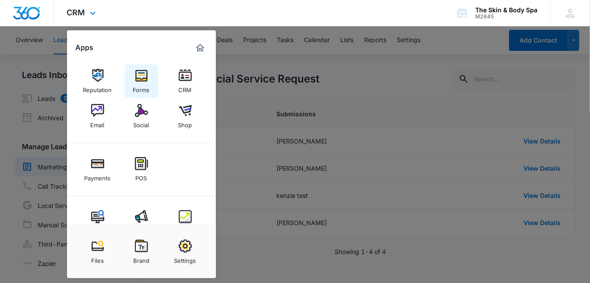
click at [135, 80] on img at bounding box center [141, 75] width 13 height 13
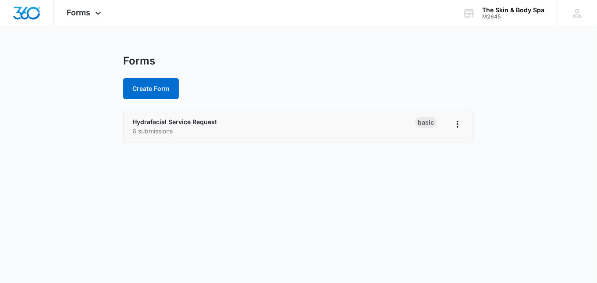
click at [340, 129] on p "6 submissions" at bounding box center [273, 130] width 283 height 9
drag, startPoint x: 161, startPoint y: 131, endPoint x: 172, endPoint y: 121, distance: 15.2
click at [161, 131] on p "6 submissions" at bounding box center [273, 130] width 283 height 9
click at [177, 116] on li "Hydrafacial Service Request 6 submissions Basic" at bounding box center [299, 126] width 350 height 32
click at [195, 121] on link "Hydrafacial Service Request" at bounding box center [174, 121] width 85 height 7
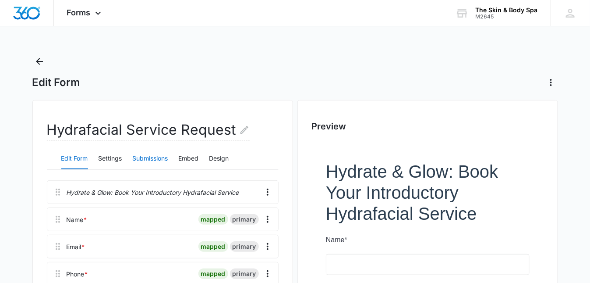
click at [146, 158] on button "Submissions" at bounding box center [150, 158] width 35 height 21
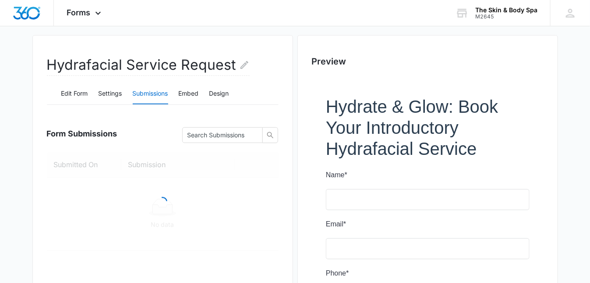
scroll to position [117, 0]
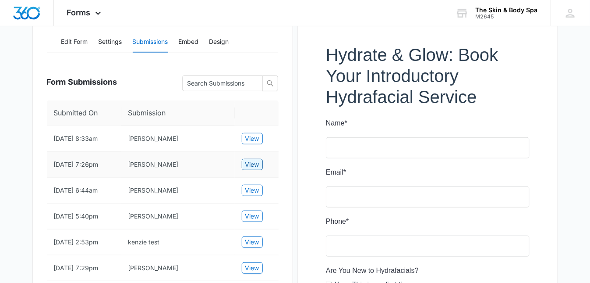
click at [251, 169] on span "View" at bounding box center [252, 164] width 14 height 10
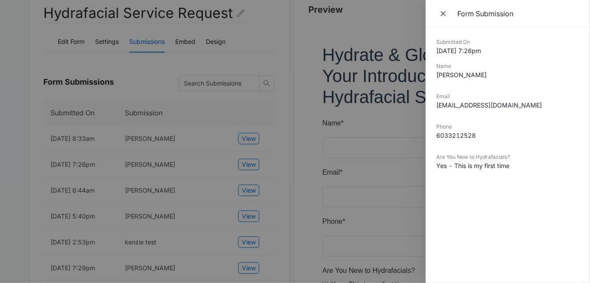
click at [359, 112] on div at bounding box center [295, 141] width 590 height 283
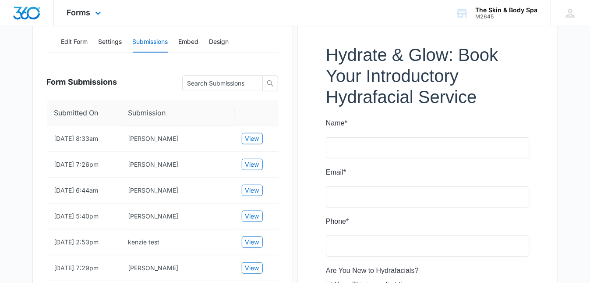
click at [91, 11] on div "Forms Apps Reputation Forms CRM Email Social Shop Payments POS Content Ads Inte…" at bounding box center [85, 13] width 63 height 26
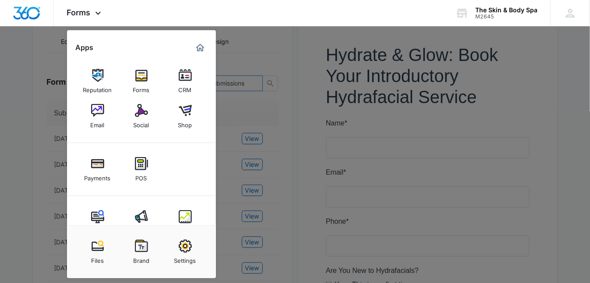
click at [186, 78] on img at bounding box center [185, 75] width 13 height 13
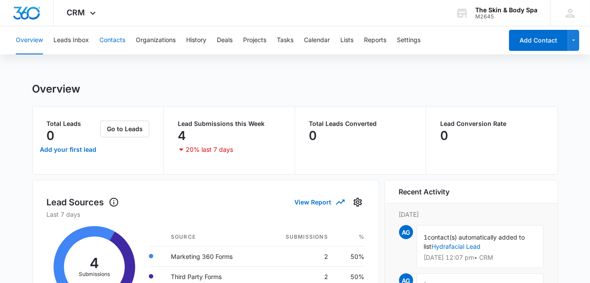
click at [111, 40] on button "Contacts" at bounding box center [112, 40] width 26 height 28
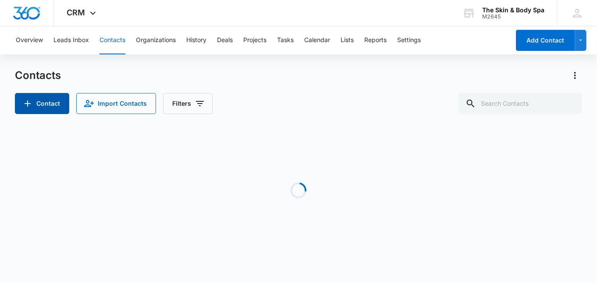
click at [45, 105] on button "Contact" at bounding box center [42, 103] width 54 height 21
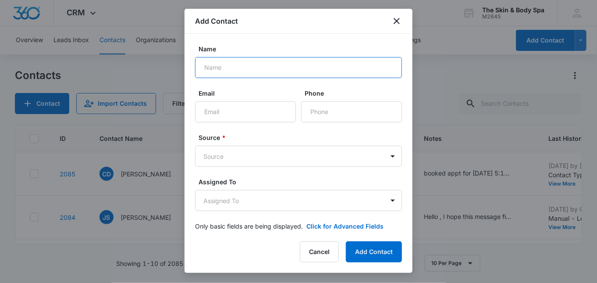
click at [237, 65] on input "Name" at bounding box center [298, 67] width 207 height 21
type input "l"
click at [252, 61] on input "Laura" at bounding box center [298, 67] width 207 height 21
type input "[PERSON_NAME]"
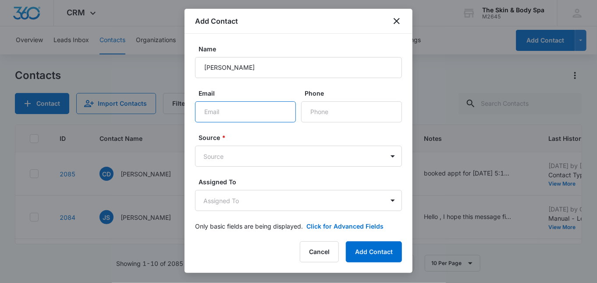
click at [229, 118] on input "Email" at bounding box center [245, 111] width 101 height 21
type input "[EMAIL_ADDRESS][DOMAIN_NAME]"
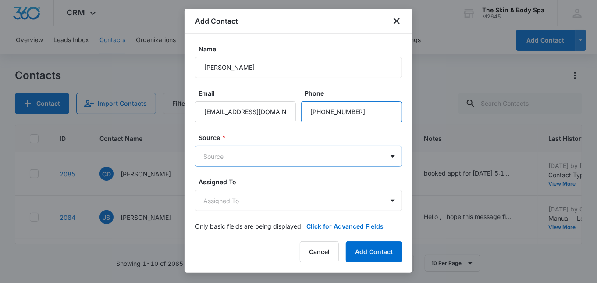
type input "[PHONE_NUMBER]"
click at [249, 159] on body "CRM Apps Reputation Forms CRM Email Social Shop Payments POS Content Ads Intell…" at bounding box center [298, 141] width 597 height 283
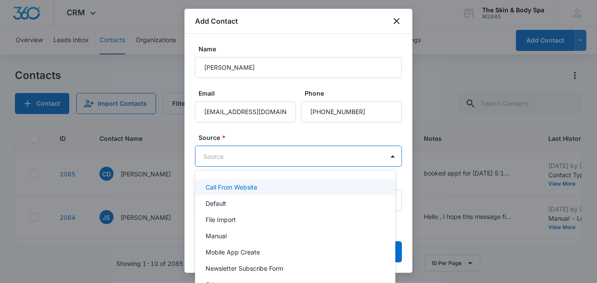
click at [261, 134] on div at bounding box center [298, 141] width 597 height 283
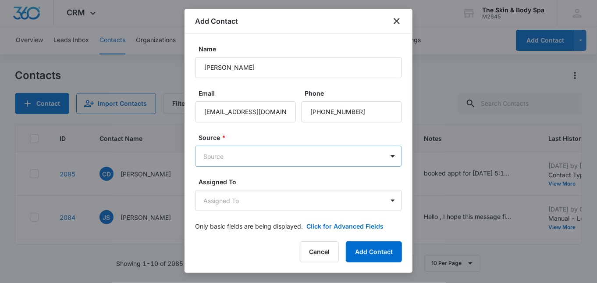
click at [248, 154] on body "CRM Apps Reputation Forms CRM Email Social Shop Payments POS Content Ads Intell…" at bounding box center [298, 141] width 597 height 283
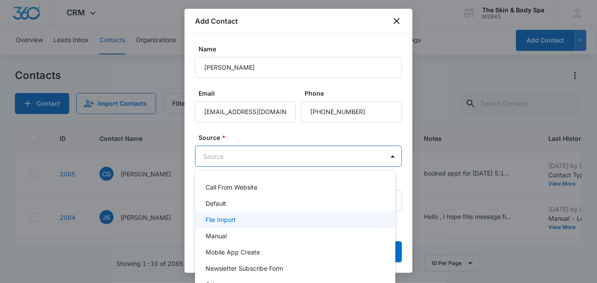
scroll to position [56, 0]
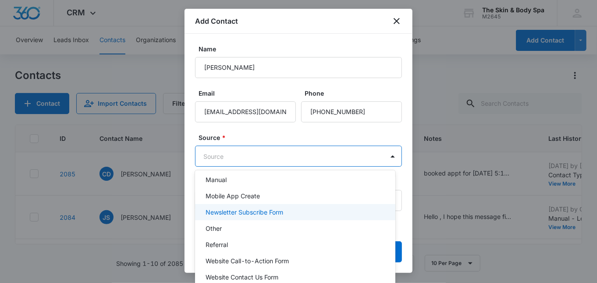
click at [444, 86] on div at bounding box center [298, 141] width 597 height 283
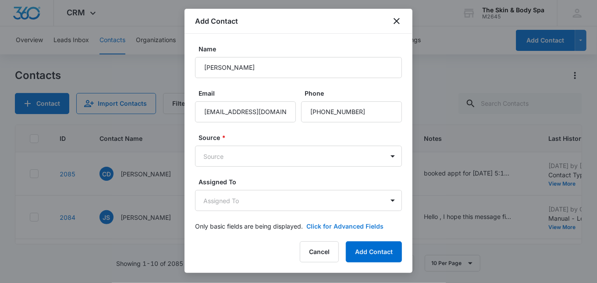
click at [332, 226] on button "Click for Advanced Fields" at bounding box center [344, 225] width 77 height 9
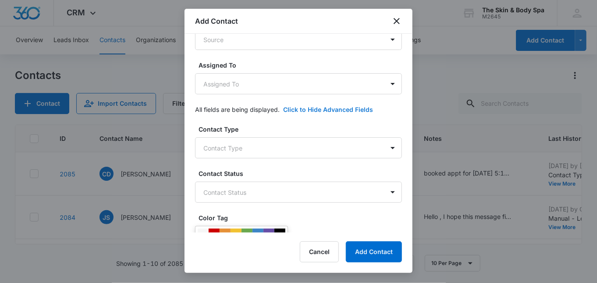
scroll to position [154, 0]
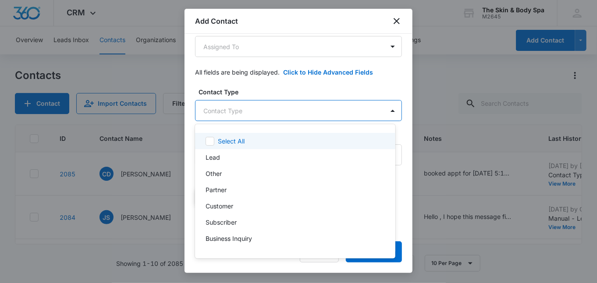
click at [257, 110] on body "CRM Apps Reputation Forms CRM Email Social Shop Payments POS Content Ads Intell…" at bounding box center [298, 141] width 597 height 283
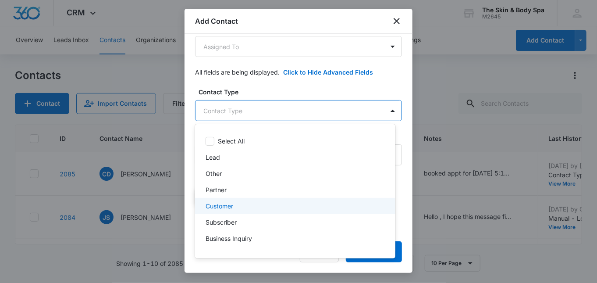
scroll to position [46, 0]
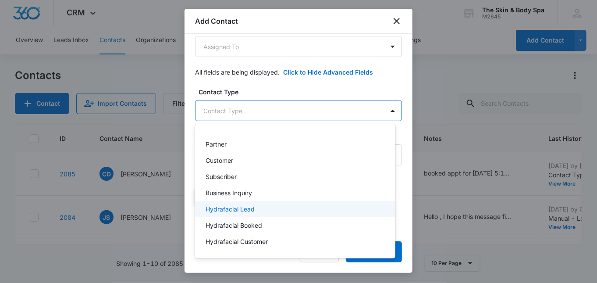
click at [264, 207] on div "Hydrafacial Lead" at bounding box center [293, 208] width 177 height 9
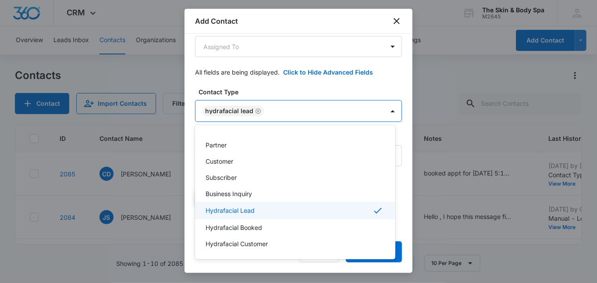
click at [399, 156] on div at bounding box center [298, 141] width 597 height 283
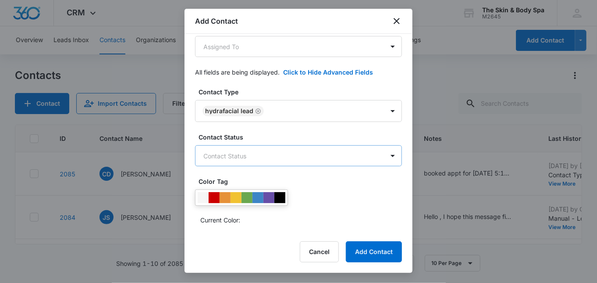
click at [295, 160] on body "CRM Apps Reputation Forms CRM Email Social Shop Payments POS Content Ads Intell…" at bounding box center [298, 141] width 597 height 283
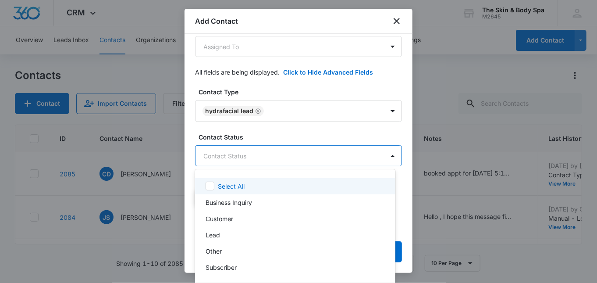
click at [285, 123] on div at bounding box center [298, 141] width 597 height 283
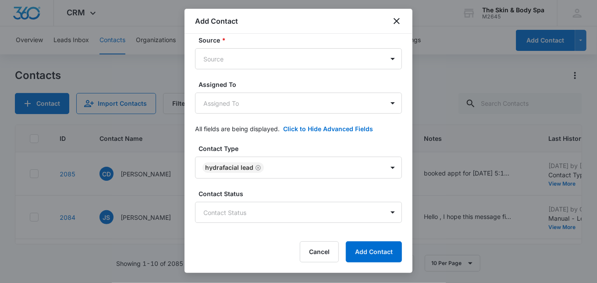
scroll to position [0, 0]
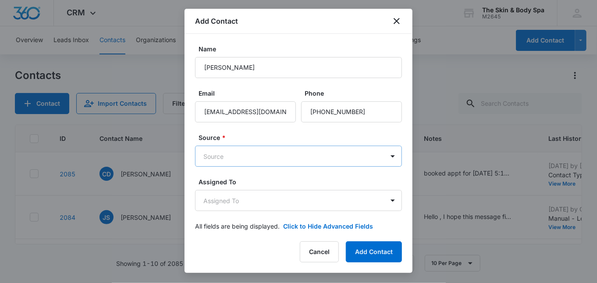
click at [283, 159] on body "CRM Apps Reputation Forms CRM Email Social Shop Payments POS Content Ads Intell…" at bounding box center [298, 141] width 597 height 283
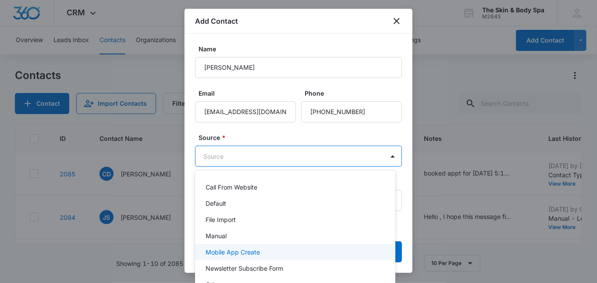
scroll to position [56, 0]
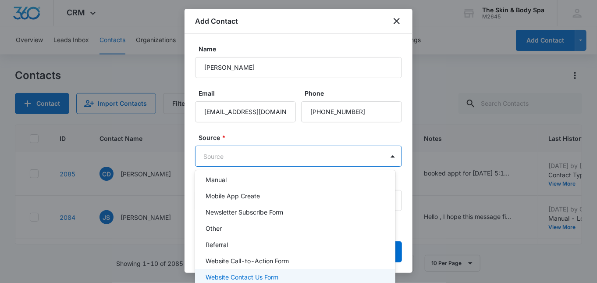
click at [260, 277] on p "Website Contact Us Form" at bounding box center [241, 276] width 73 height 9
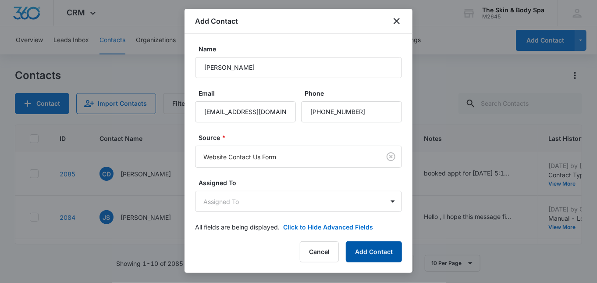
click at [380, 247] on button "Add Contact" at bounding box center [374, 251] width 56 height 21
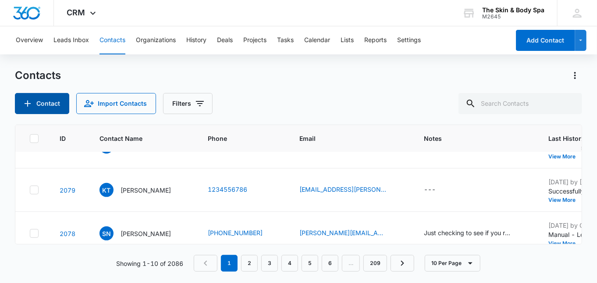
scroll to position [346, 0]
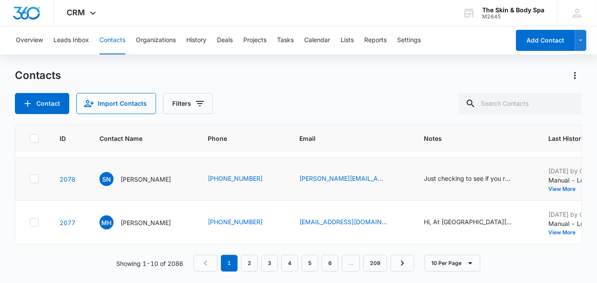
click at [413, 177] on td "Just checking to see if you received my email regarding ordering the products t…" at bounding box center [475, 178] width 124 height 43
click at [517, 173] on icon "Notes - Just checking to see if you received my email regarding ordering the pr…" at bounding box center [522, 178] width 11 height 11
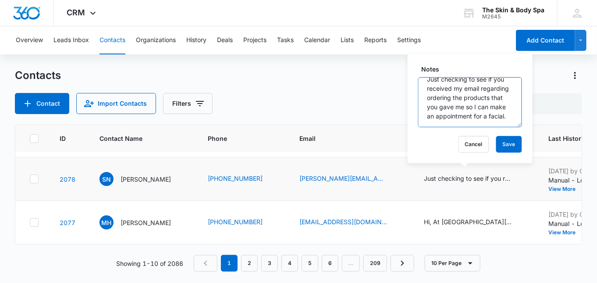
scroll to position [28, 0]
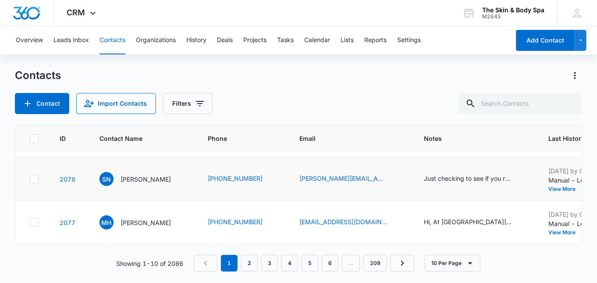
click at [526, 74] on div "Contacts" at bounding box center [298, 75] width 567 height 14
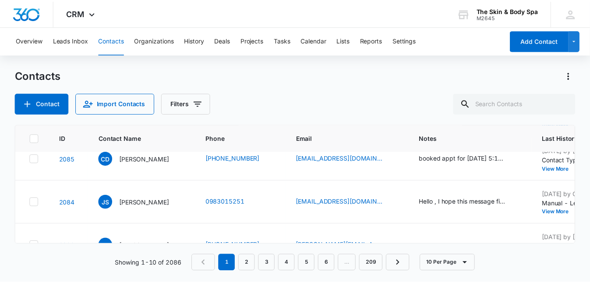
scroll to position [0, 0]
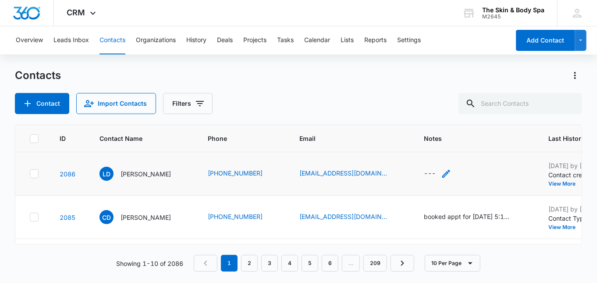
click at [424, 169] on div "---" at bounding box center [430, 173] width 12 height 11
click at [441, 175] on icon "Notes - - Select to Edit Field" at bounding box center [446, 173] width 11 height 11
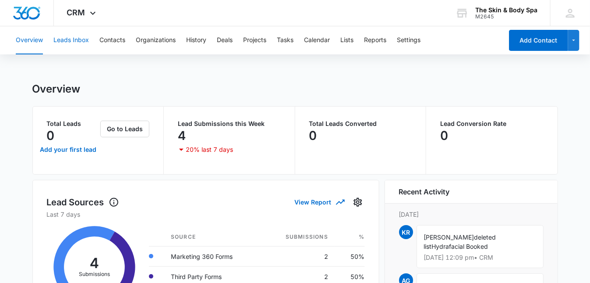
click at [78, 43] on button "Leads Inbox" at bounding box center [70, 40] width 35 height 28
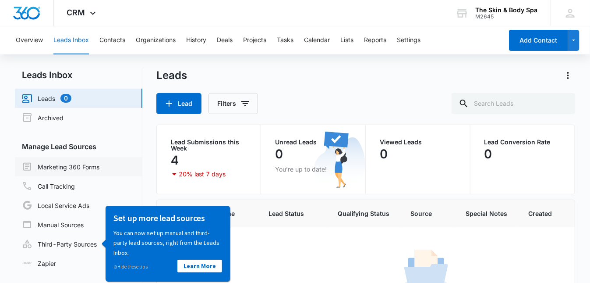
click at [88, 166] on link "Marketing 360 Forms" at bounding box center [61, 166] width 78 height 11
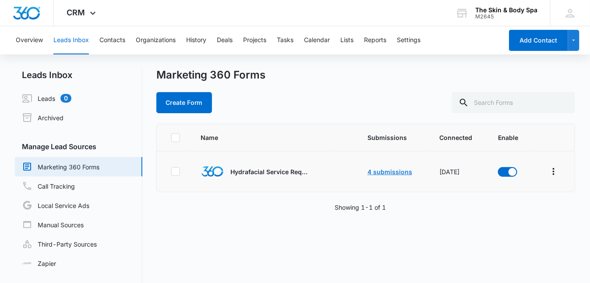
click at [389, 171] on link "4 submissions" at bounding box center [390, 171] width 45 height 7
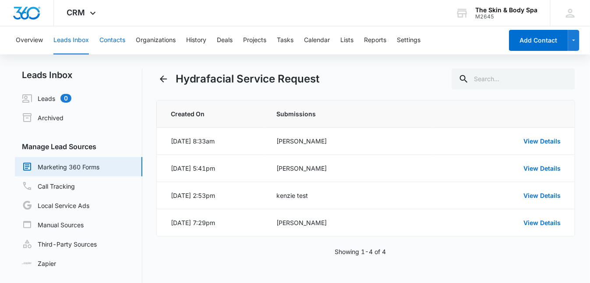
click at [106, 42] on button "Contacts" at bounding box center [112, 40] width 26 height 28
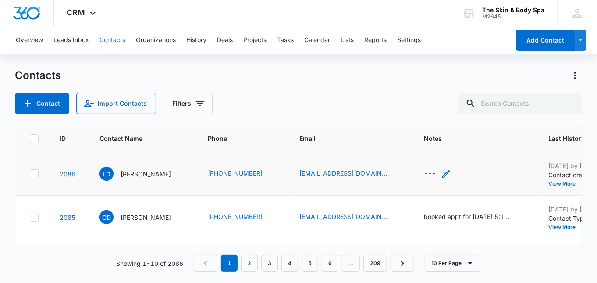
click at [441, 173] on icon "Notes - - Select to Edit Field" at bounding box center [446, 173] width 11 height 11
drag, startPoint x: 548, startPoint y: 183, endPoint x: 448, endPoint y: 171, distance: 100.5
click at [448, 171] on tr "2086 LD Laura Dyer (603) 321-2528 dyerl@nashua.edu --- Oct 13, 2025 by Allison …" at bounding box center [531, 173] width 1032 height 43
click at [441, 172] on icon "Notes - - Select to Edit Field" at bounding box center [446, 173] width 11 height 11
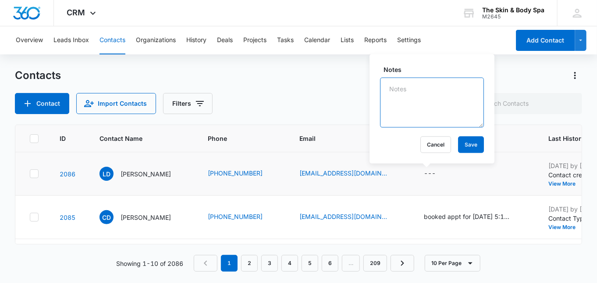
click at [413, 96] on textarea "Notes" at bounding box center [432, 103] width 104 height 50
type textarea "A"
type textarea "[PERSON_NAME] left vm 10/12 - AG"
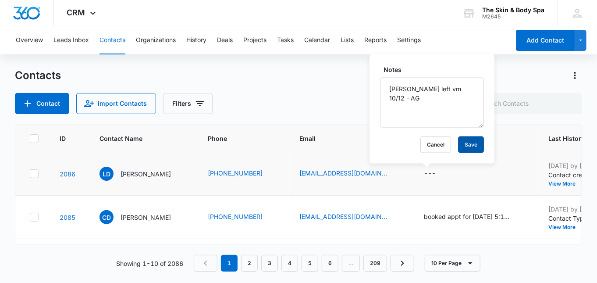
click at [461, 147] on button "Save" at bounding box center [471, 144] width 26 height 17
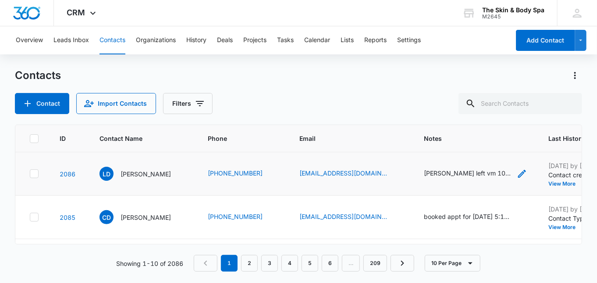
click at [436, 173] on div "[PERSON_NAME] left vm 10/12 - AG" at bounding box center [468, 172] width 88 height 9
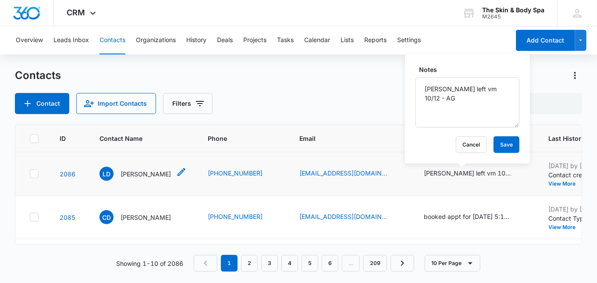
click at [137, 175] on p "[PERSON_NAME]" at bounding box center [145, 173] width 50 height 9
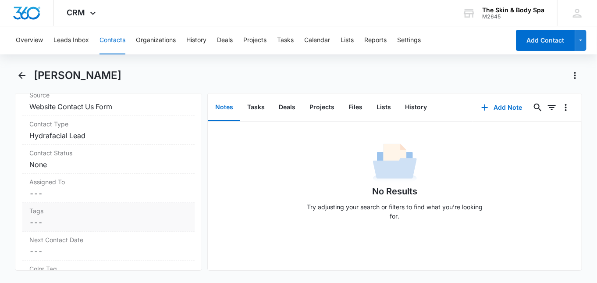
scroll to position [350, 0]
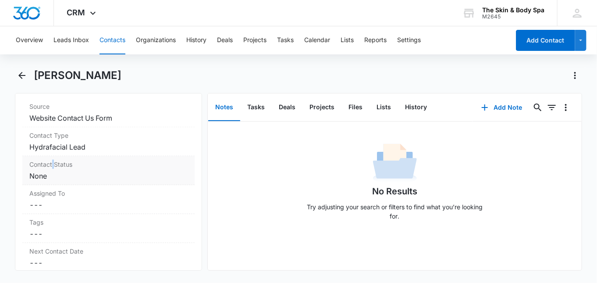
click at [53, 163] on label "Contact Status" at bounding box center [108, 163] width 158 height 9
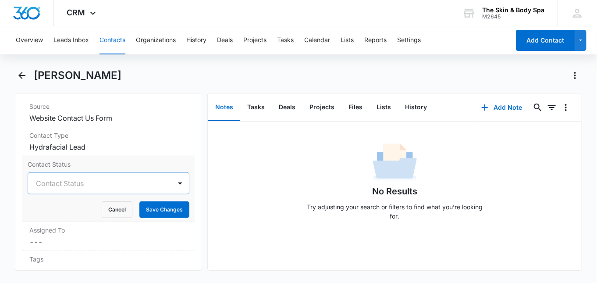
click at [79, 180] on div at bounding box center [98, 183] width 124 height 12
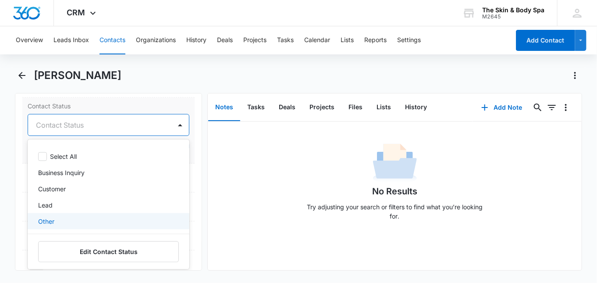
scroll to position [17, 0]
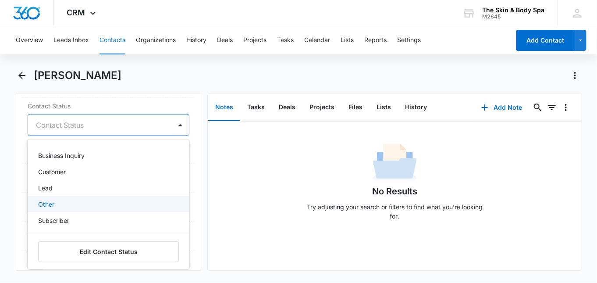
click at [190, 133] on div "Remove LD Laura Dyer Contact Info Name Cancel Save Changes Laura Dyer Phone Can…" at bounding box center [108, 181] width 187 height 177
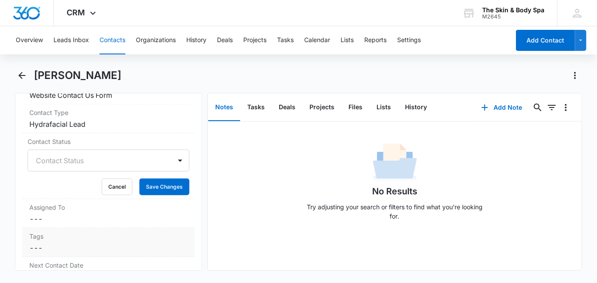
scroll to position [350, 0]
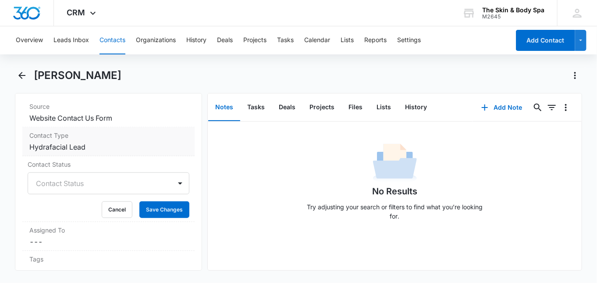
click at [91, 143] on dd "Cancel Save Changes Hydrafacial Lead" at bounding box center [108, 147] width 158 height 11
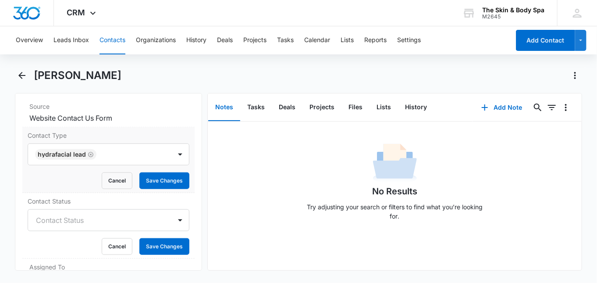
click at [167, 134] on label "Contact Type" at bounding box center [109, 135] width 162 height 9
click at [120, 180] on button "Cancel" at bounding box center [117, 180] width 31 height 17
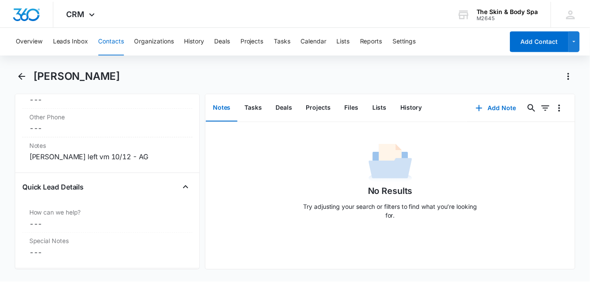
scroll to position [699, 0]
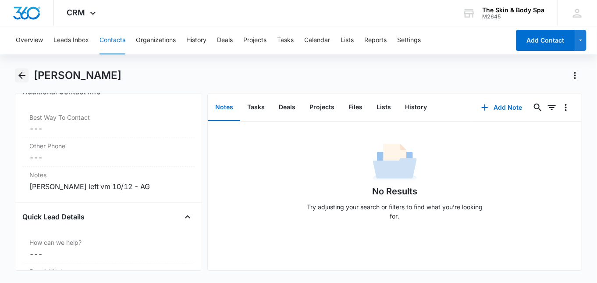
click at [26, 77] on icon "Back" at bounding box center [22, 75] width 11 height 11
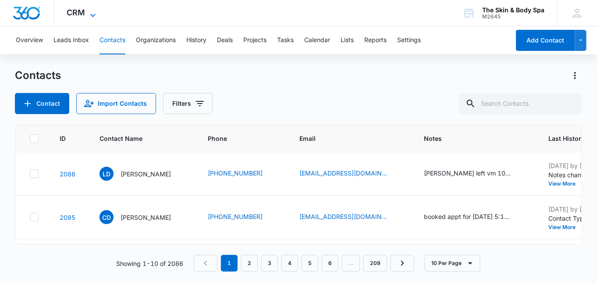
click at [87, 9] on div "CRM Apps Reputation Forms CRM Email Social Shop Payments POS Content Ads Intell…" at bounding box center [82, 13] width 57 height 26
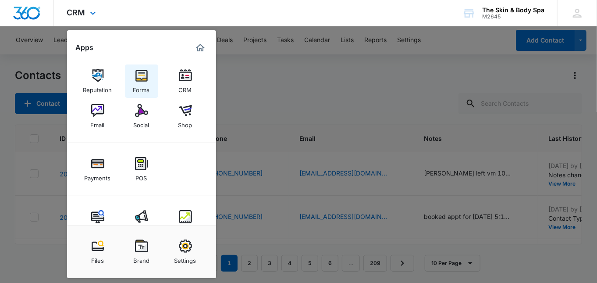
click at [133, 82] on div "Forms" at bounding box center [141, 87] width 17 height 11
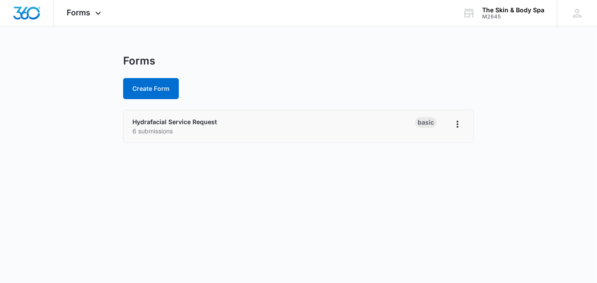
click at [183, 125] on div "Hydrafacial Service Request 6 submissions" at bounding box center [273, 126] width 283 height 18
click at [195, 127] on p "6 submissions" at bounding box center [273, 130] width 283 height 9
click at [183, 123] on link "Hydrafacial Service Request" at bounding box center [174, 121] width 85 height 7
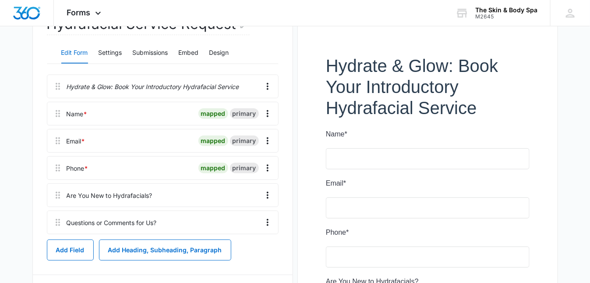
scroll to position [58, 0]
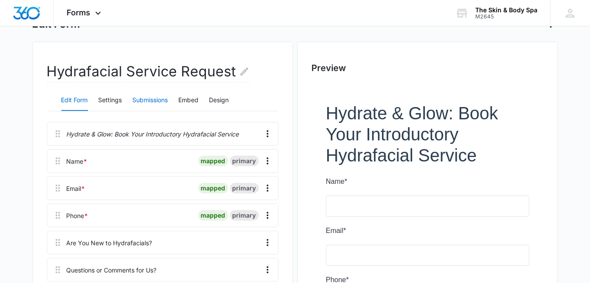
click at [143, 101] on button "Submissions" at bounding box center [150, 100] width 35 height 21
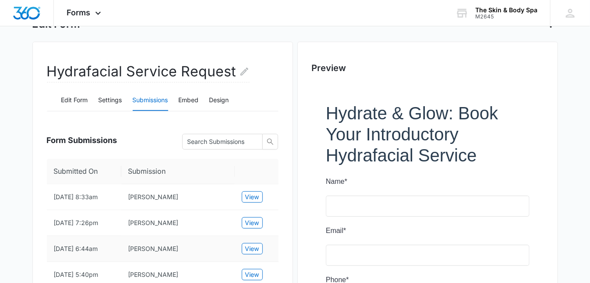
click at [144, 252] on td "jodie" at bounding box center [177, 249] width 113 height 26
click at [248, 252] on span "View" at bounding box center [252, 249] width 14 height 10
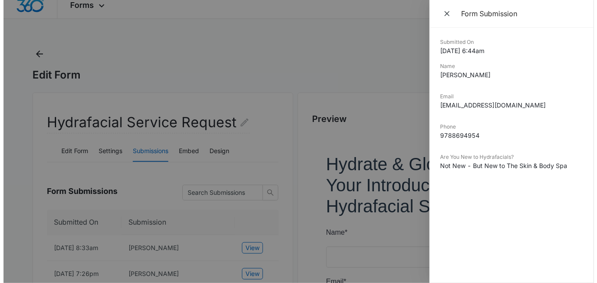
scroll to position [0, 0]
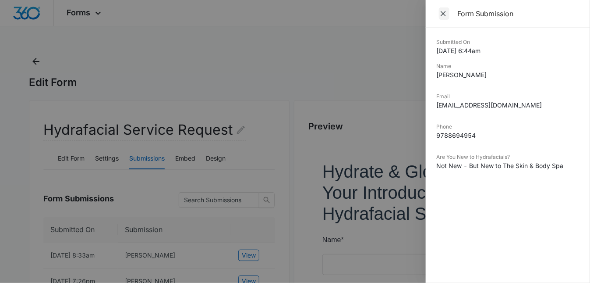
click at [443, 12] on icon "Close" at bounding box center [443, 13] width 9 height 9
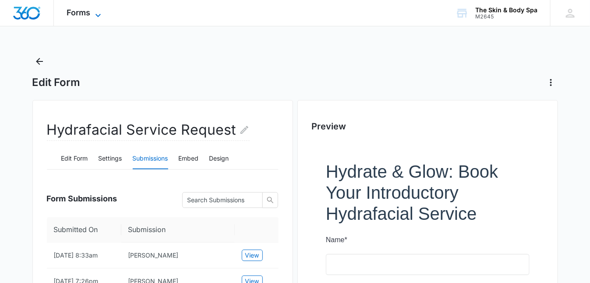
click at [87, 11] on span "Forms" at bounding box center [79, 12] width 24 height 9
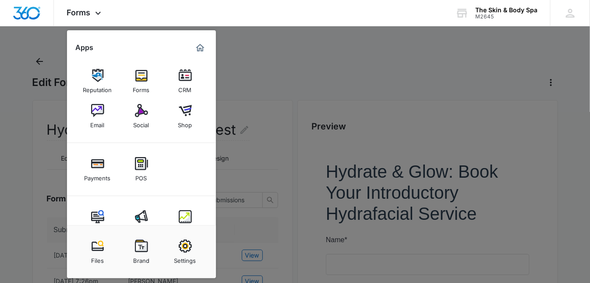
click at [178, 76] on link "CRM" at bounding box center [185, 80] width 33 height 33
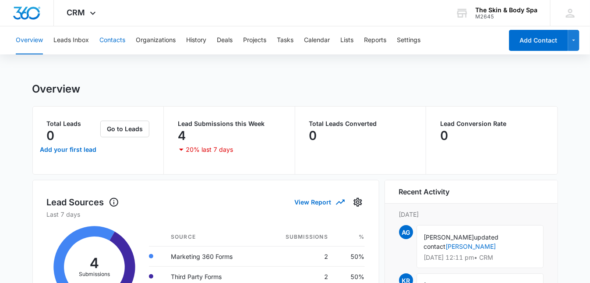
click at [105, 35] on button "Contacts" at bounding box center [112, 40] width 26 height 28
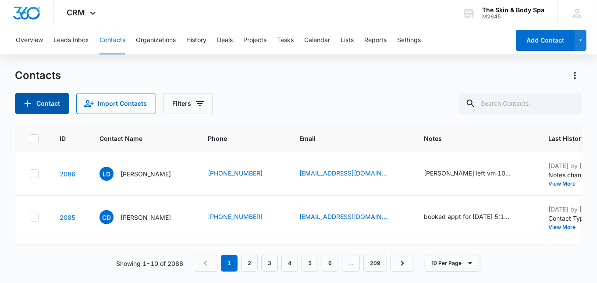
click at [37, 103] on button "Contact" at bounding box center [42, 103] width 54 height 21
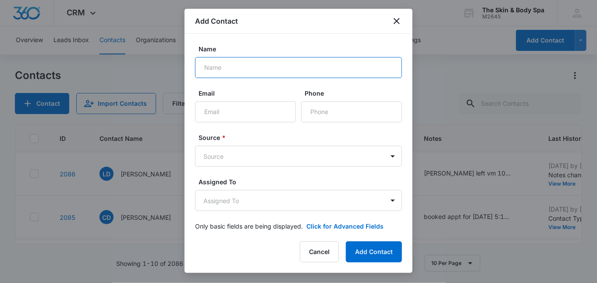
click at [263, 70] on input "Name" at bounding box center [298, 67] width 207 height 21
type input "j"
click at [263, 70] on input "Jodie" at bounding box center [298, 67] width 207 height 21
type input "[PERSON_NAME]"
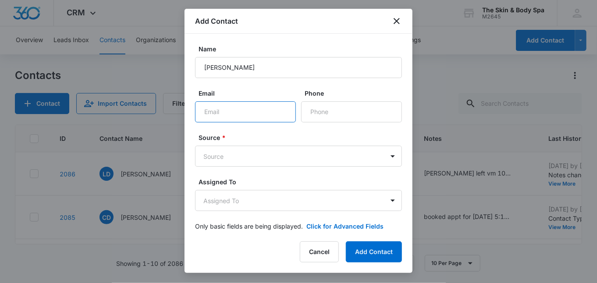
click at [236, 115] on input "Email" at bounding box center [245, 111] width 101 height 21
type input "[EMAIL_ADDRESS][DOMAIN_NAME]"
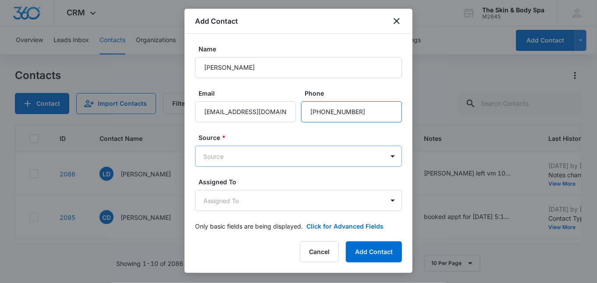
type input "[PHONE_NUMBER]"
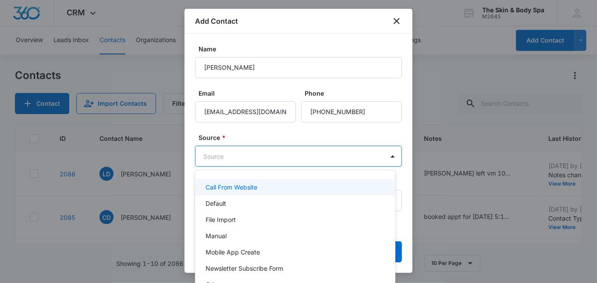
click at [236, 152] on body "CRM Apps Reputation Forms CRM Email Social Shop Payments POS Content Ads Intell…" at bounding box center [298, 141] width 597 height 283
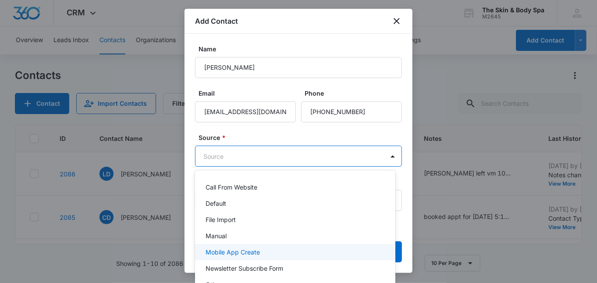
scroll to position [56, 0]
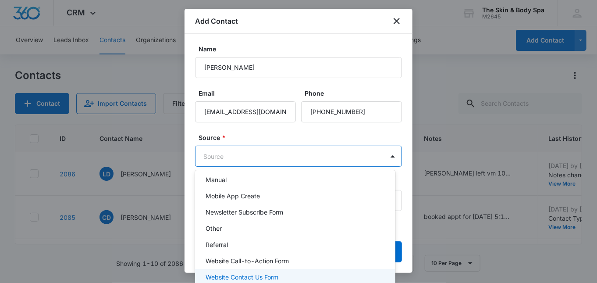
click at [263, 275] on p "Website Contact Us Form" at bounding box center [241, 276] width 73 height 9
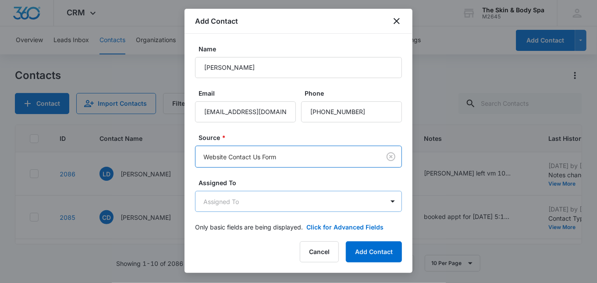
click at [237, 193] on body "CRM Apps Reputation Forms CRM Email Social Shop Payments POS Content Ads Intell…" at bounding box center [298, 141] width 597 height 283
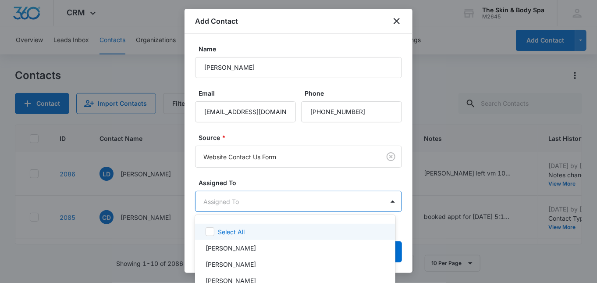
click at [235, 159] on div at bounding box center [298, 141] width 597 height 283
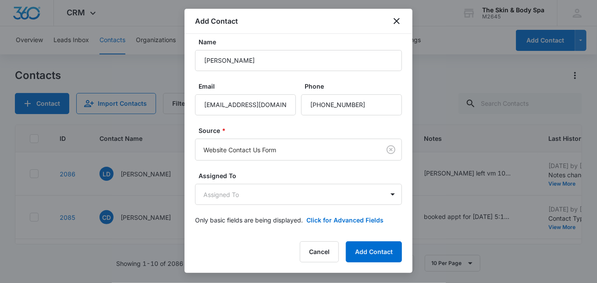
scroll to position [9, 0]
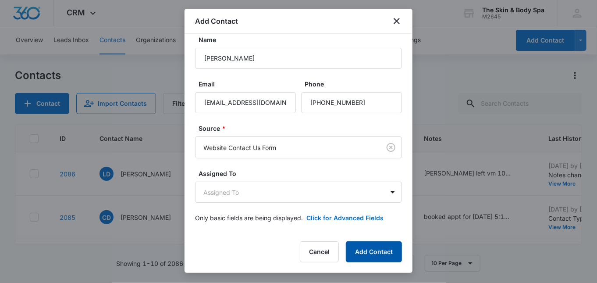
click at [375, 251] on button "Add Contact" at bounding box center [374, 251] width 56 height 21
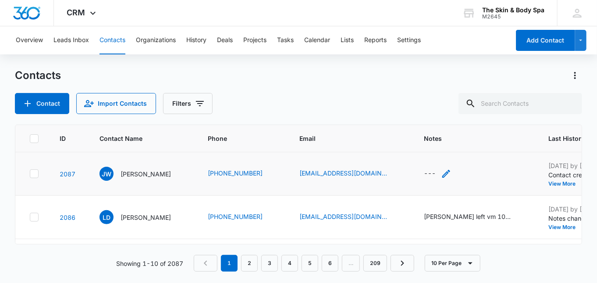
click at [424, 172] on div "---" at bounding box center [430, 173] width 12 height 11
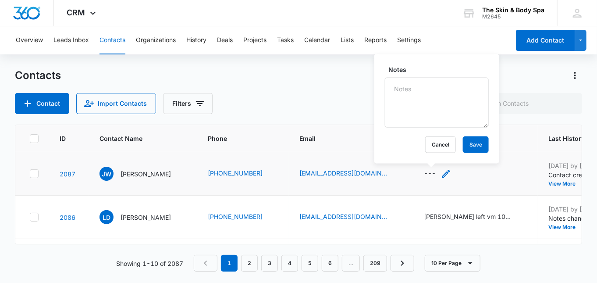
click at [441, 172] on icon "Notes - - Select to Edit Field" at bounding box center [446, 173] width 11 height 11
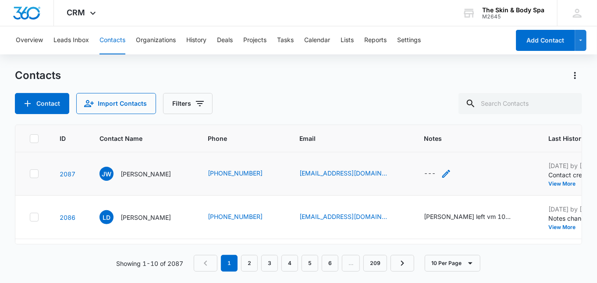
click at [441, 172] on icon "Notes - - Select to Edit Field" at bounding box center [446, 173] width 11 height 11
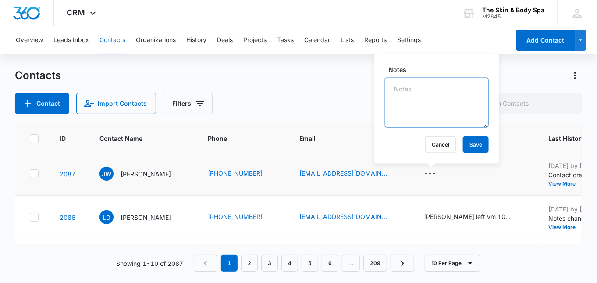
click at [411, 88] on textarea "Notes" at bounding box center [437, 103] width 104 height 50
type textarea "[PERSON_NAME] left vm [DATE] - AG"
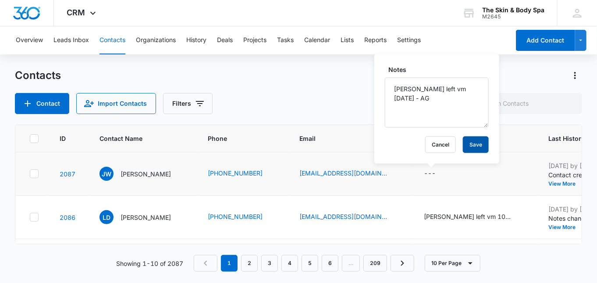
click at [464, 148] on button "Save" at bounding box center [476, 144] width 26 height 17
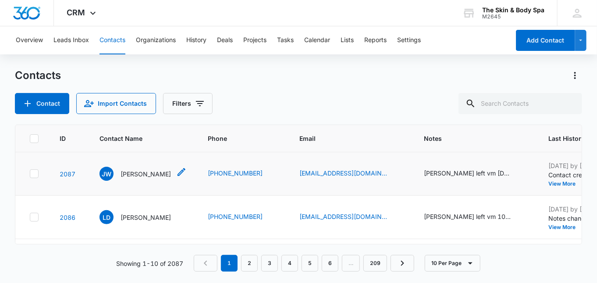
click at [106, 173] on span "JW" at bounding box center [106, 173] width 14 height 14
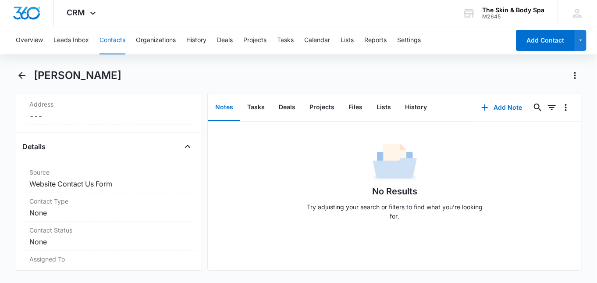
scroll to position [292, 0]
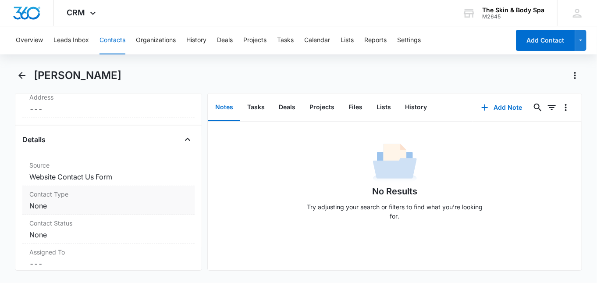
click at [64, 202] on dd "Cancel Save Changes None" at bounding box center [108, 205] width 158 height 11
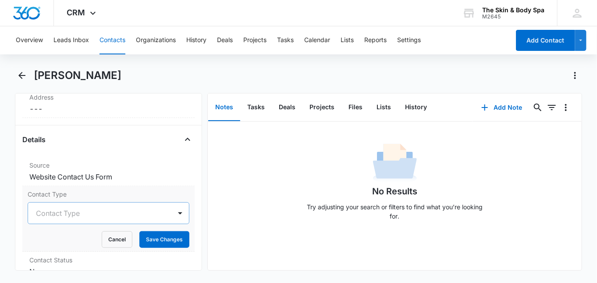
click at [144, 215] on div at bounding box center [98, 213] width 124 height 12
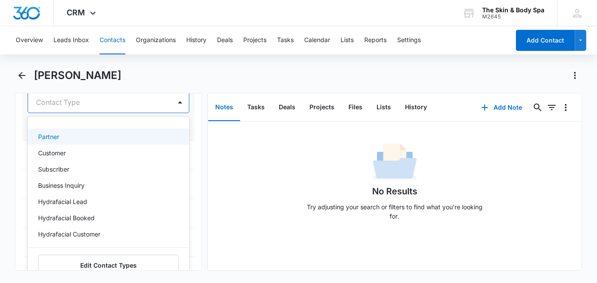
scroll to position [409, 0]
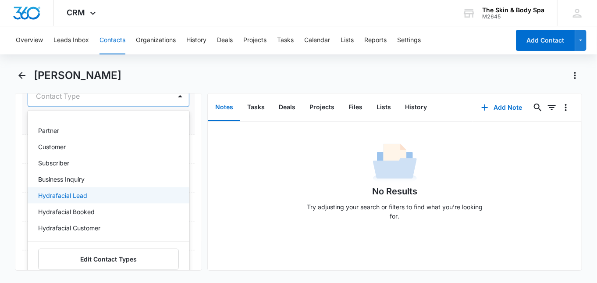
click at [80, 191] on p "Hydrafacial Lead" at bounding box center [62, 195] width 49 height 9
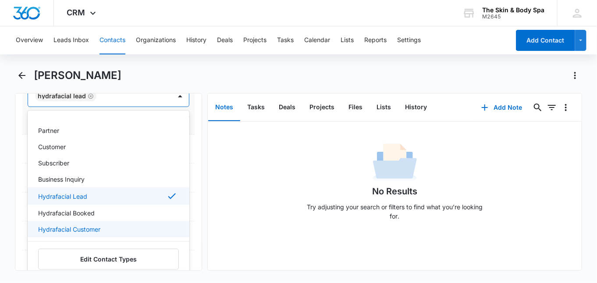
scroll to position [47, 0]
click at [190, 207] on div "Remove JW Jodie Williamson Contact Info Name Cancel Save Changes Jodie Williams…" at bounding box center [108, 181] width 187 height 177
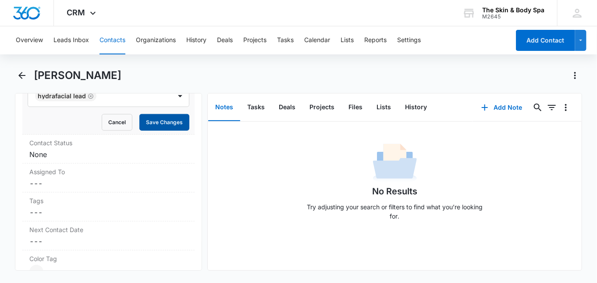
drag, startPoint x: 144, startPoint y: 122, endPoint x: 154, endPoint y: 122, distance: 10.1
click at [145, 122] on button "Save Changes" at bounding box center [164, 122] width 50 height 17
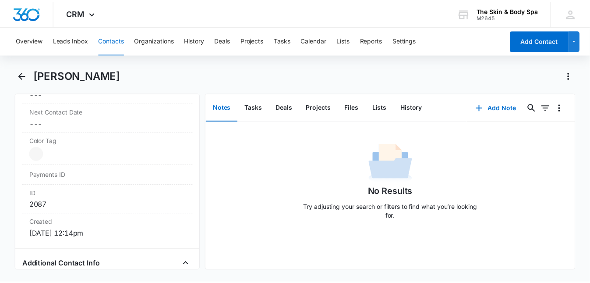
scroll to position [574, 0]
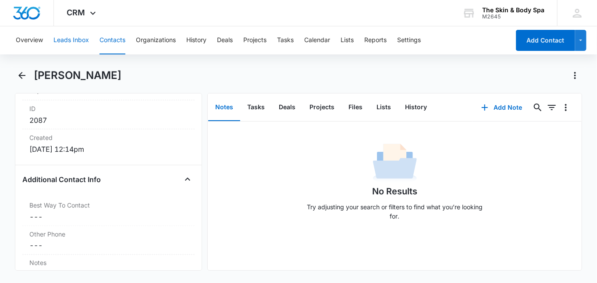
click at [68, 41] on button "Leads Inbox" at bounding box center [70, 40] width 35 height 28
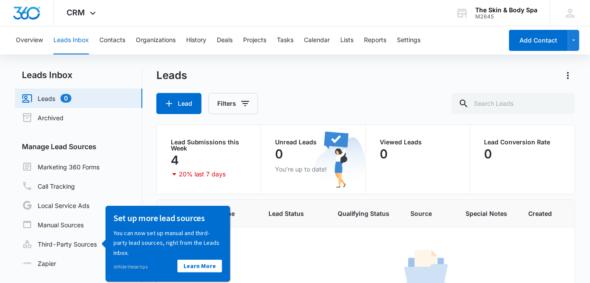
scroll to position [58, 0]
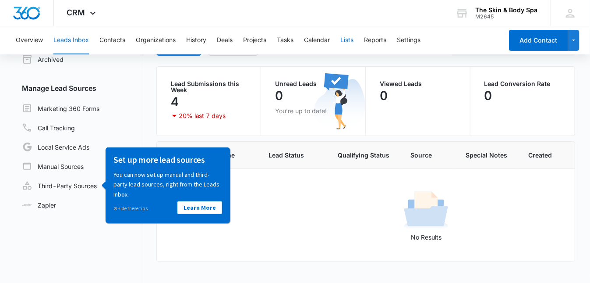
click at [345, 38] on button "Lists" at bounding box center [346, 40] width 13 height 28
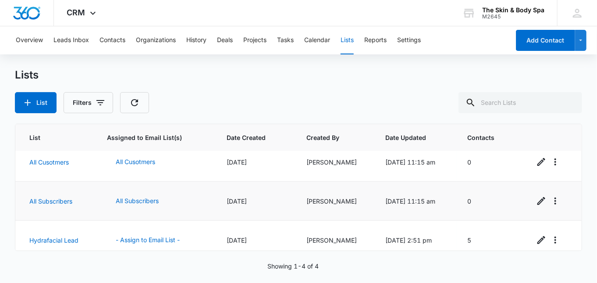
scroll to position [55, 0]
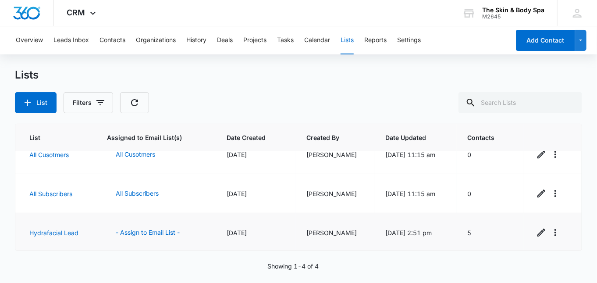
click at [44, 234] on td "Hydrafacial Lead" at bounding box center [55, 232] width 81 height 39
click at [46, 230] on link "Hydrafacial Lead" at bounding box center [53, 232] width 49 height 7
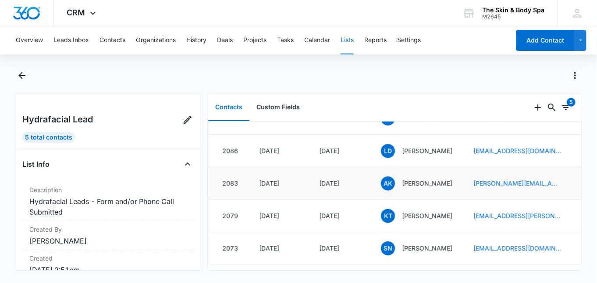
scroll to position [58, 0]
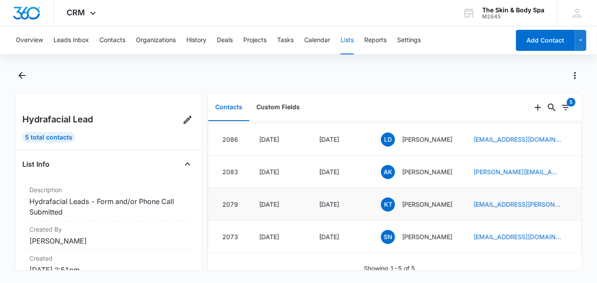
drag, startPoint x: 439, startPoint y: 209, endPoint x: 411, endPoint y: 205, distance: 28.6
click at [411, 205] on p "[PERSON_NAME]" at bounding box center [427, 203] width 50 height 9
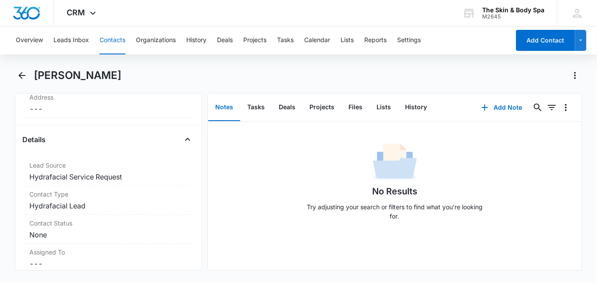
scroll to position [409, 0]
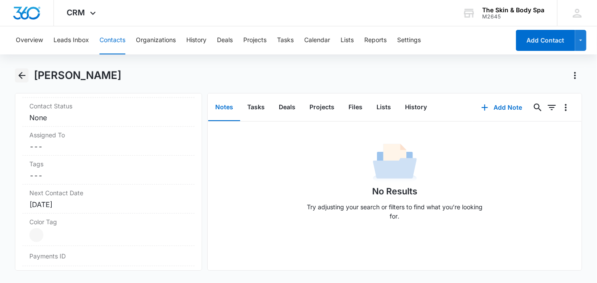
click at [18, 72] on icon "Back" at bounding box center [22, 75] width 11 height 11
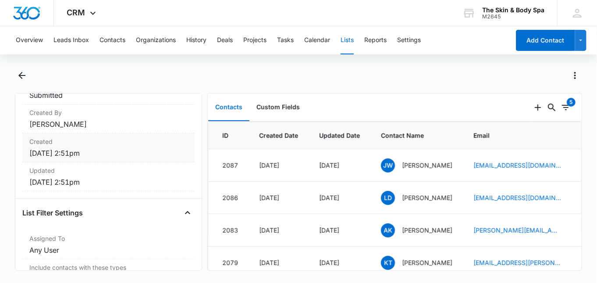
scroll to position [175, 0]
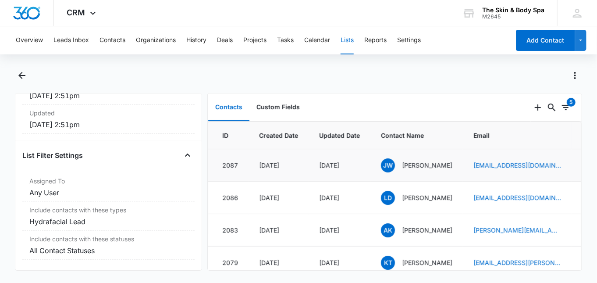
click at [437, 163] on p "[PERSON_NAME]" at bounding box center [427, 164] width 50 height 9
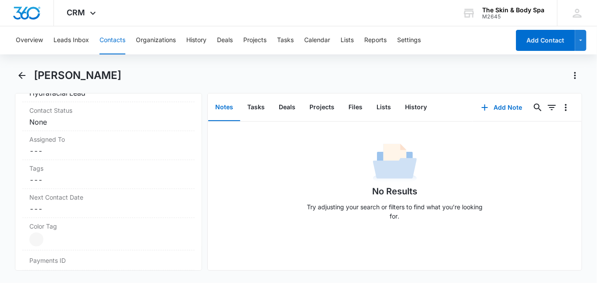
scroll to position [409, 0]
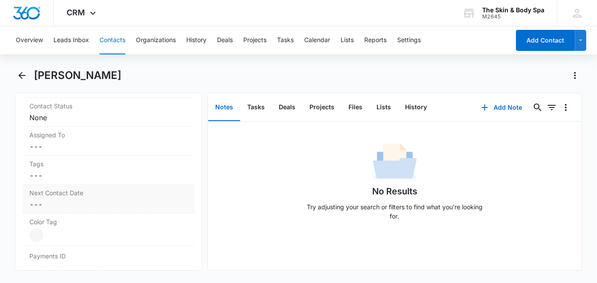
click at [74, 194] on label "Next Contact Date" at bounding box center [108, 192] width 158 height 9
click at [60, 220] on input at bounding box center [74, 222] width 64 height 10
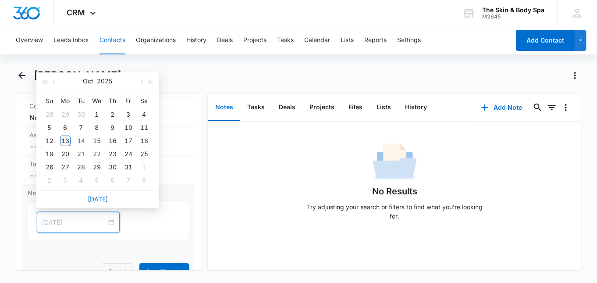
type input "[DATE]"
click at [67, 140] on div "13" at bounding box center [65, 140] width 11 height 11
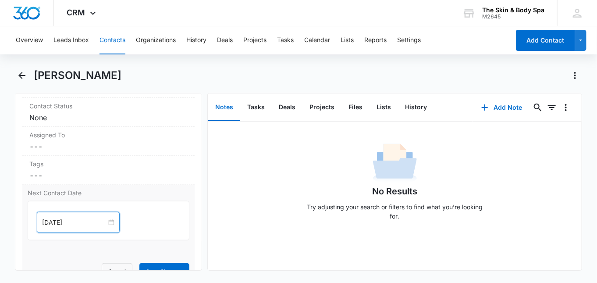
scroll to position [467, 0]
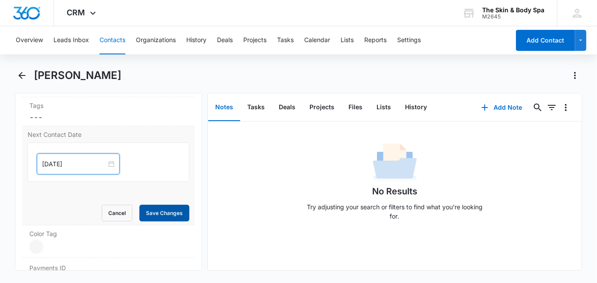
click at [150, 205] on button "Save Changes" at bounding box center [164, 213] width 50 height 17
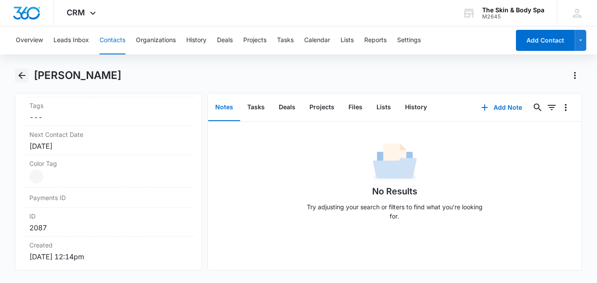
click at [21, 75] on icon "Back" at bounding box center [21, 75] width 7 height 7
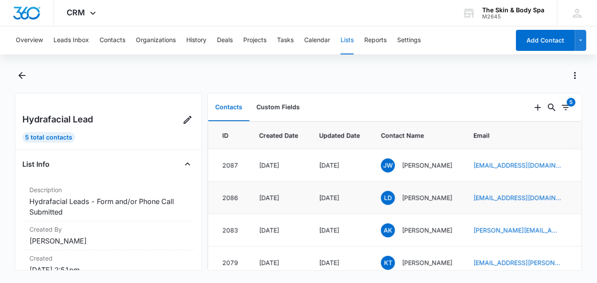
click at [427, 196] on p "[PERSON_NAME]" at bounding box center [427, 197] width 50 height 9
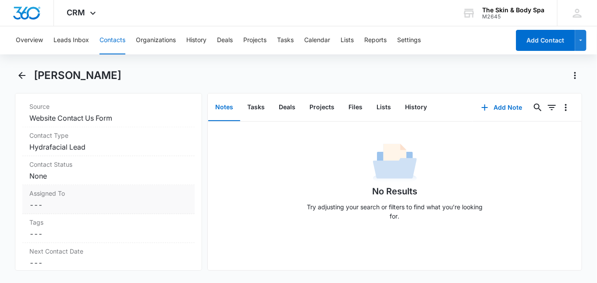
scroll to position [409, 0]
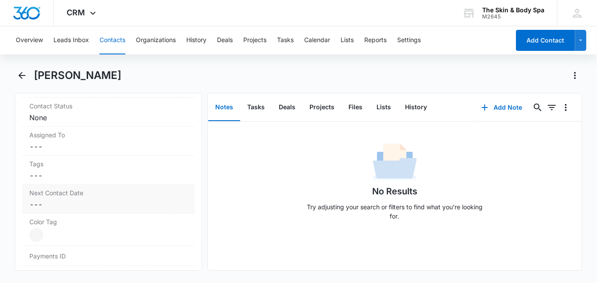
click at [71, 194] on label "Next Contact Date" at bounding box center [108, 192] width 158 height 9
click at [71, 217] on input at bounding box center [74, 222] width 64 height 10
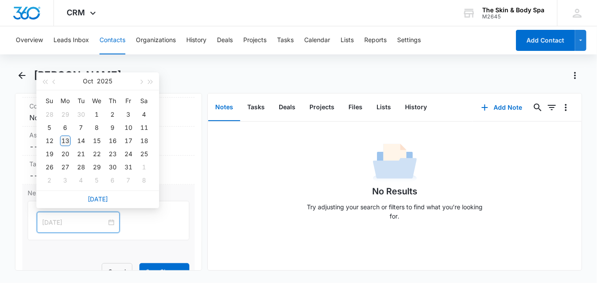
type input "[DATE]"
click at [66, 140] on div "13" at bounding box center [65, 140] width 11 height 11
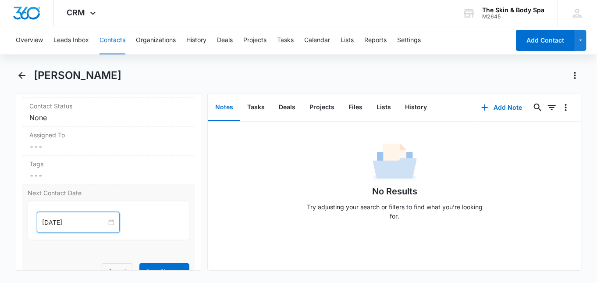
scroll to position [467, 0]
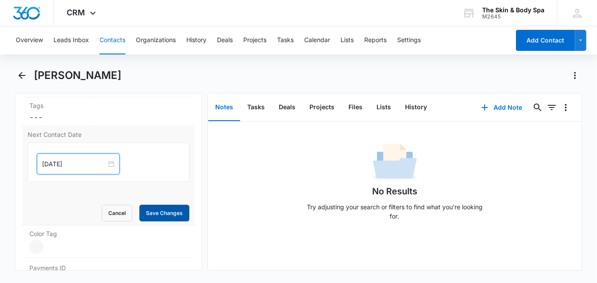
click at [149, 212] on button "Save Changes" at bounding box center [164, 213] width 50 height 17
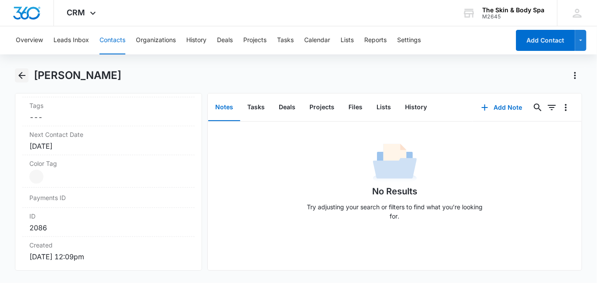
click at [22, 74] on icon "Back" at bounding box center [22, 75] width 11 height 11
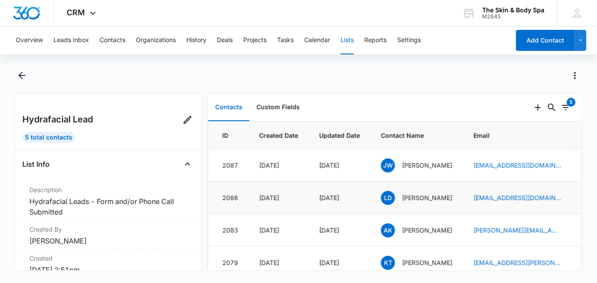
scroll to position [58, 0]
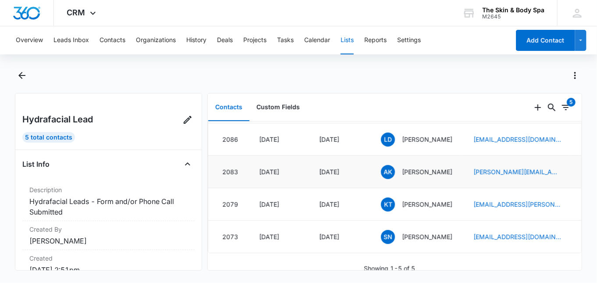
click at [418, 176] on p "[PERSON_NAME]" at bounding box center [427, 171] width 50 height 9
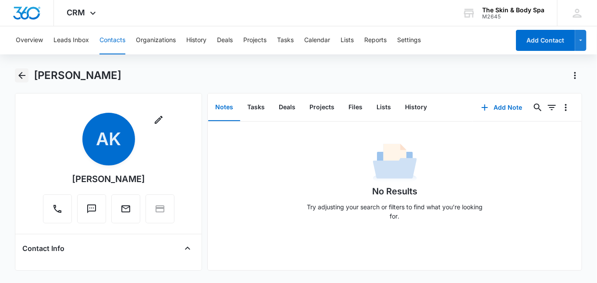
click at [22, 75] on icon "Back" at bounding box center [21, 75] width 7 height 7
